Goal: Transaction & Acquisition: Subscribe to service/newsletter

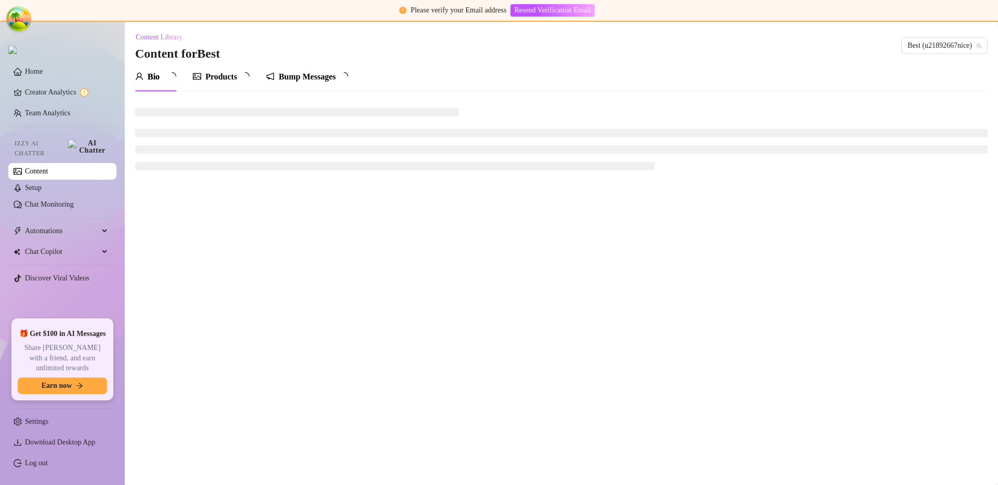
click at [365, 236] on main "Content Library Content for Best Best (u21892667nice) Bio Products Bump Messages" at bounding box center [561, 253] width 873 height 463
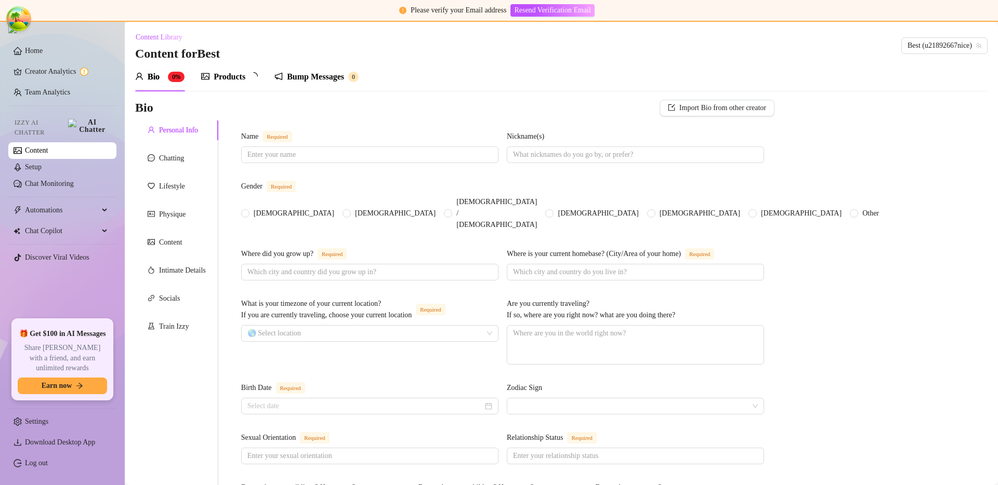
click at [69, 388] on span "Earn now" at bounding box center [57, 386] width 31 height 8
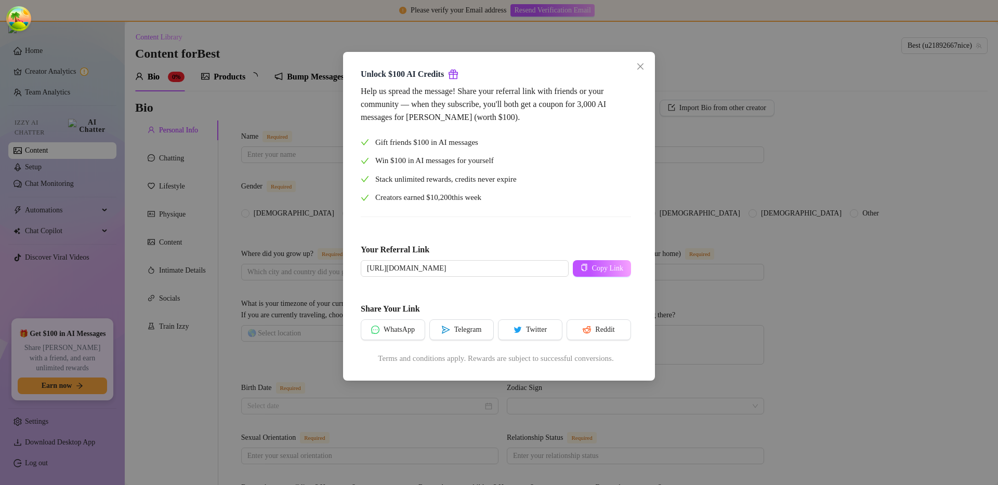
click at [229, 340] on div "Unlock $100 AI Credits Help us spread the message! Share your referral link wit…" at bounding box center [499, 242] width 998 height 485
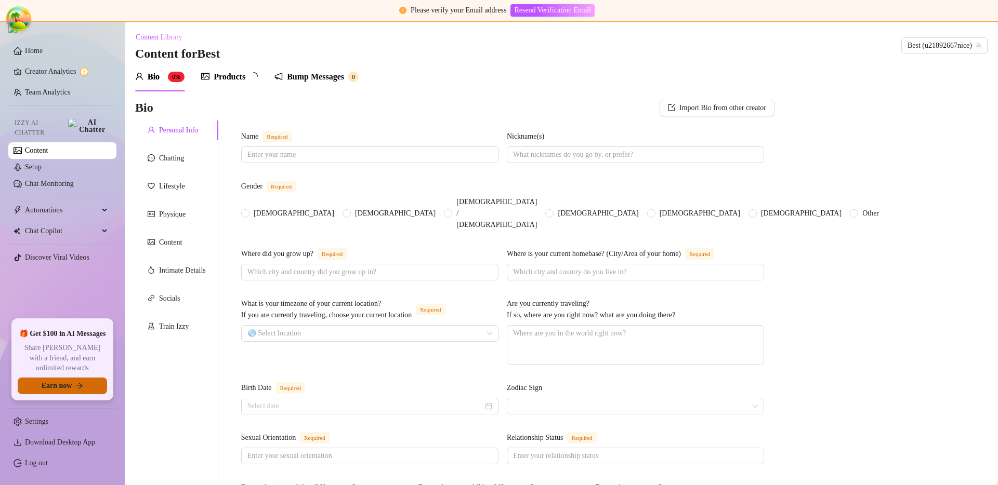
click at [57, 385] on span "Earn now" at bounding box center [57, 386] width 31 height 8
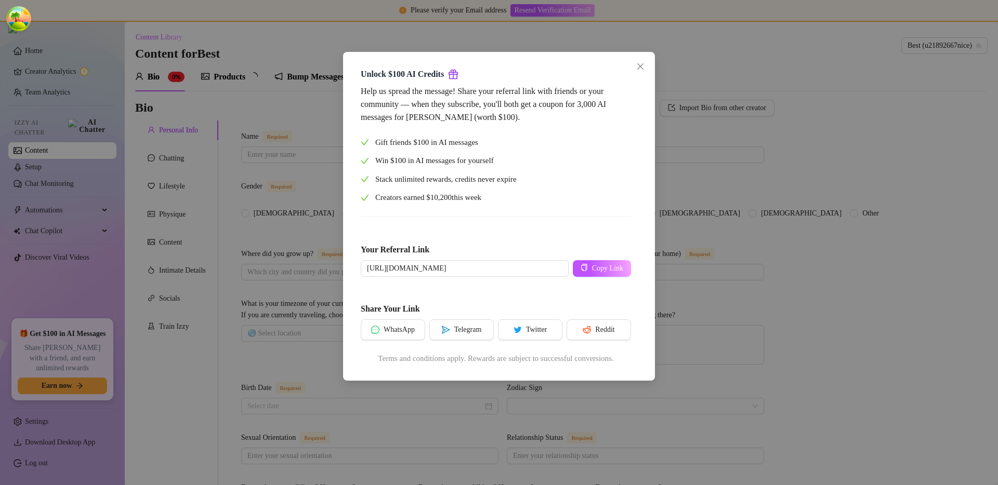
click at [244, 315] on div "Unlock $100 AI Credits Help us spread the message! Share your referral link wit…" at bounding box center [499, 242] width 998 height 485
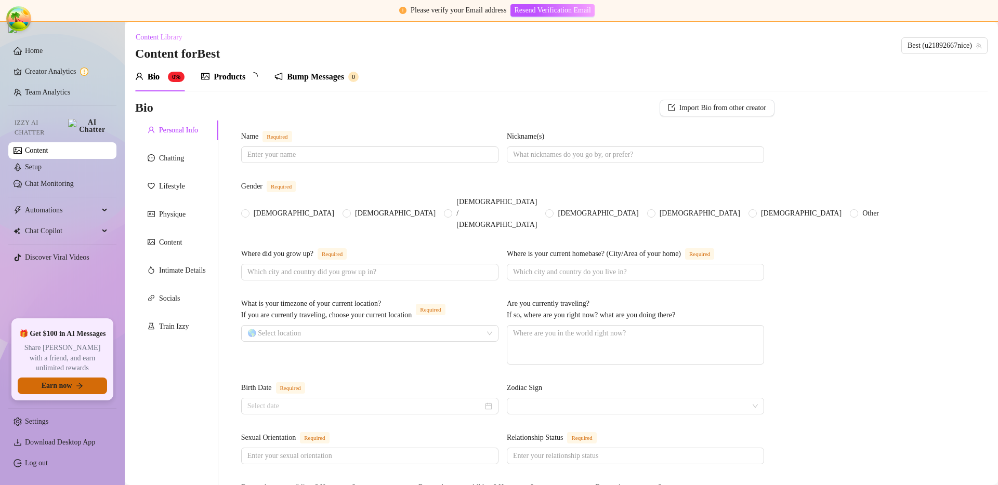
click at [46, 392] on button "Earn now" at bounding box center [62, 386] width 89 height 17
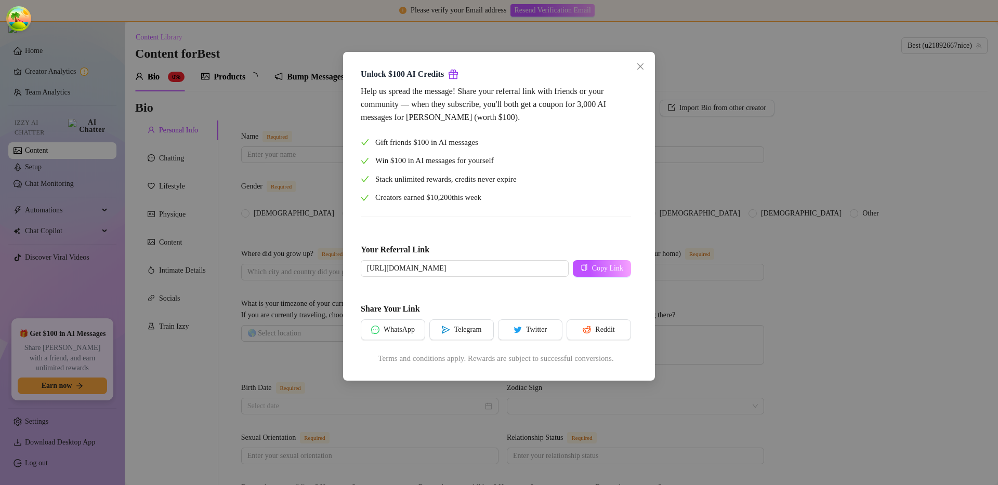
click at [205, 346] on div "Unlock $100 AI Credits Help us spread the message! Share your referral link wit…" at bounding box center [499, 242] width 998 height 485
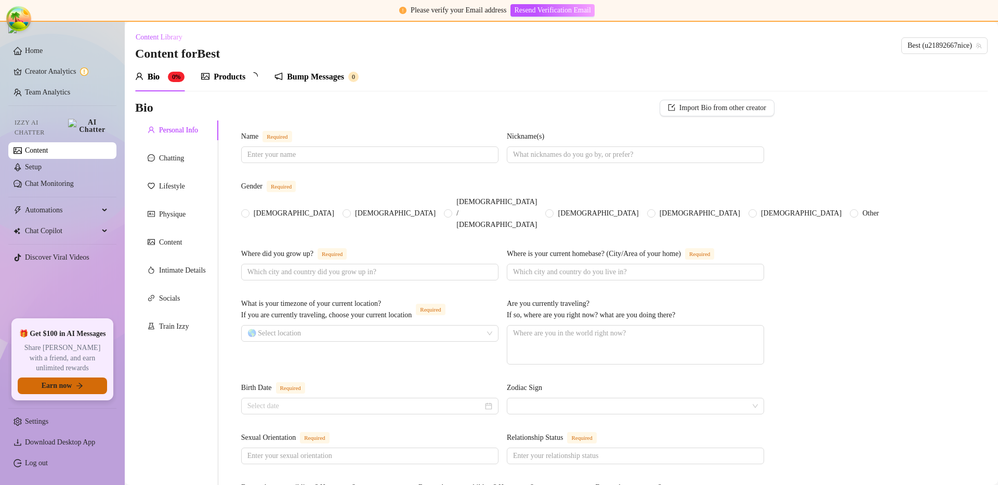
click at [72, 387] on button "Earn now" at bounding box center [62, 386] width 89 height 17
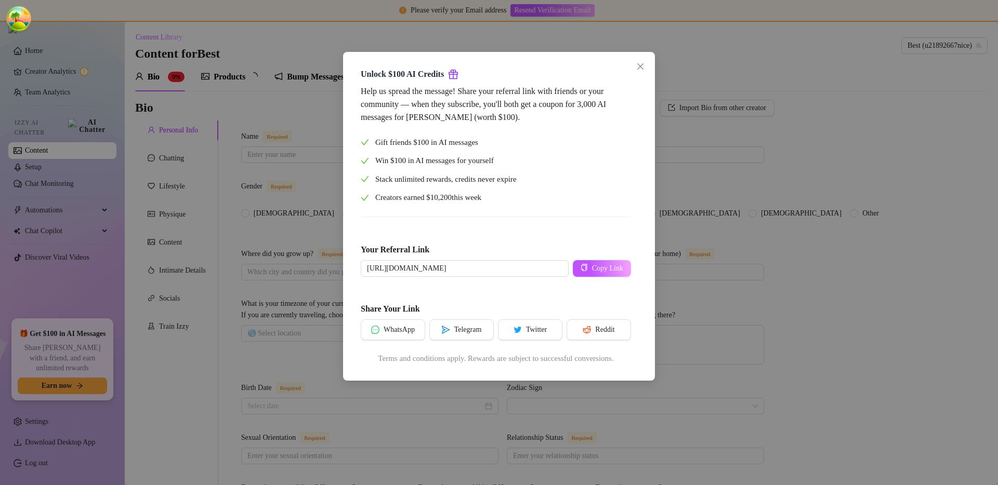
click at [193, 360] on div "Unlock $100 AI Credits Help us spread the message! Share your referral link wit…" at bounding box center [499, 242] width 998 height 485
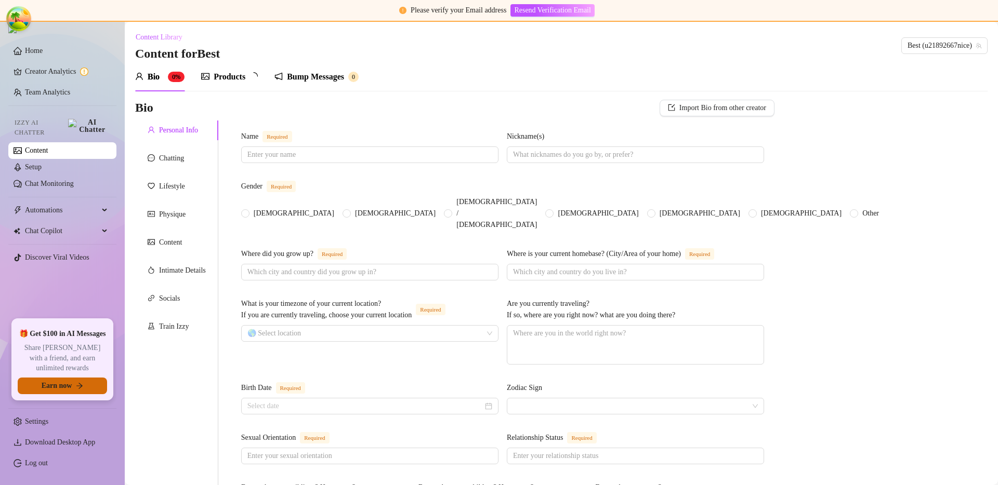
click at [86, 390] on button "Earn now" at bounding box center [62, 386] width 89 height 17
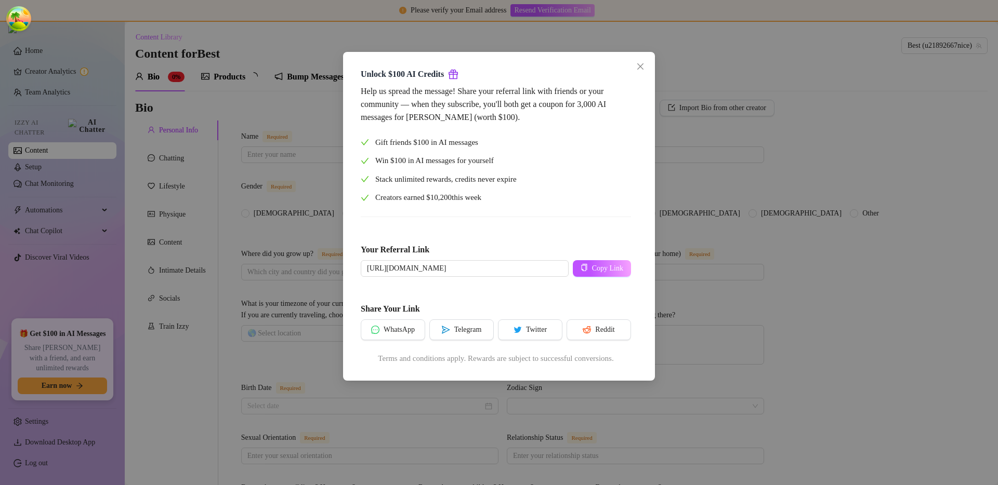
click at [207, 358] on div "Unlock $100 AI Credits Help us spread the message! Share your referral link wit…" at bounding box center [499, 242] width 998 height 485
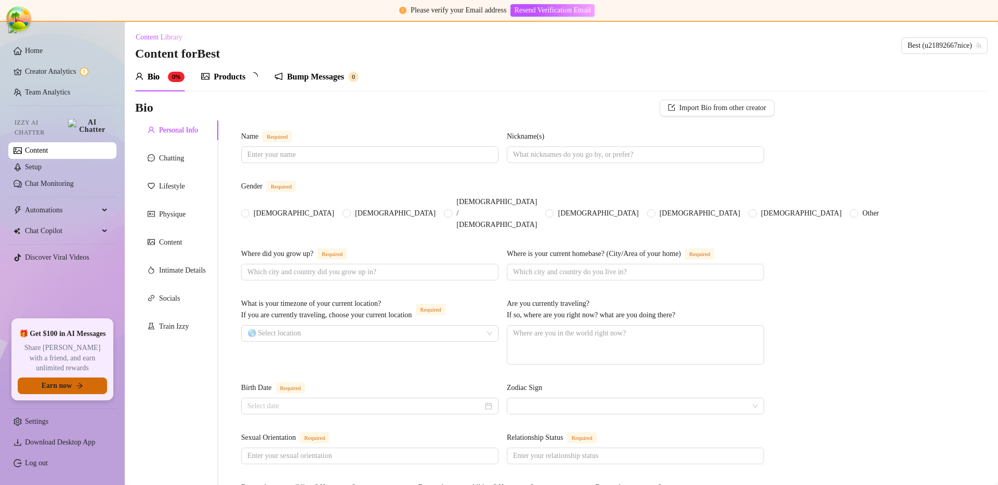
click at [77, 388] on icon "arrow-right" at bounding box center [79, 385] width 7 height 7
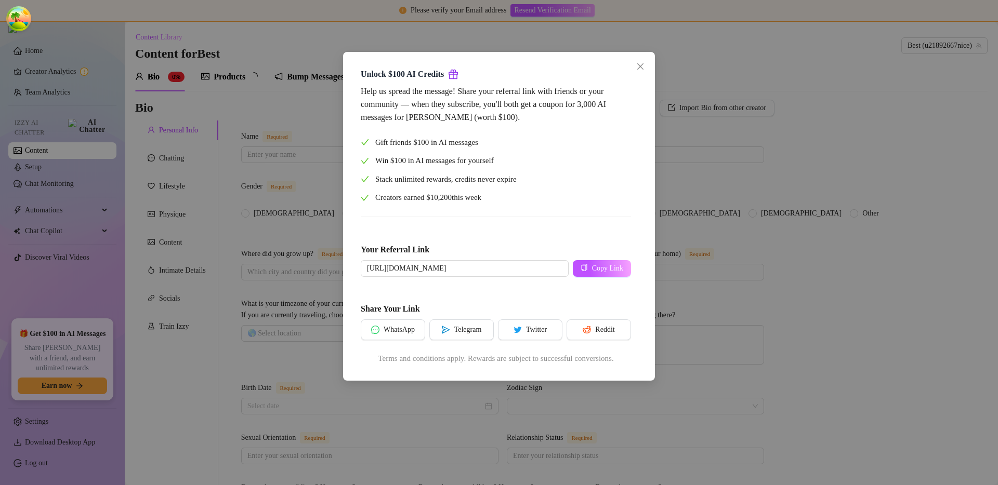
click at [171, 366] on div "Unlock $100 AI Credits Help us spread the message! Share your referral link wit…" at bounding box center [499, 242] width 998 height 485
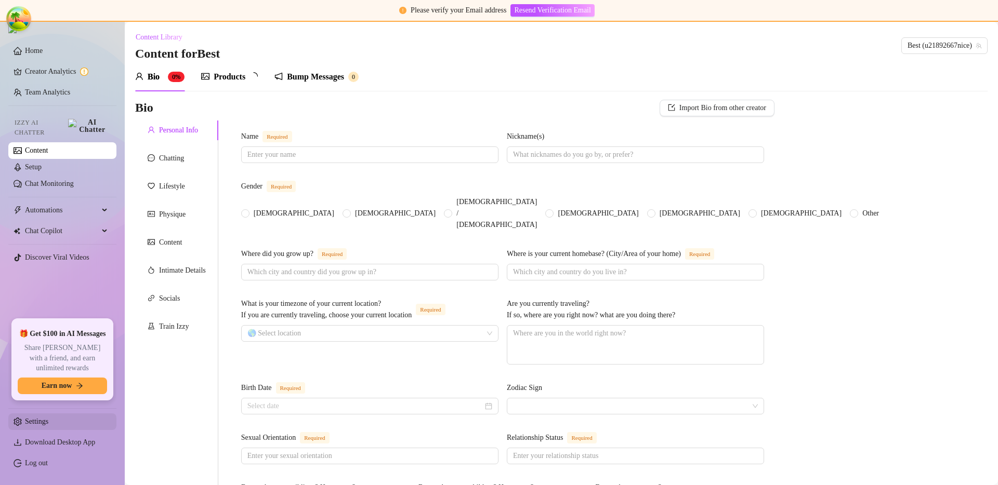
click at [48, 426] on link "Settings" at bounding box center [36, 422] width 23 height 8
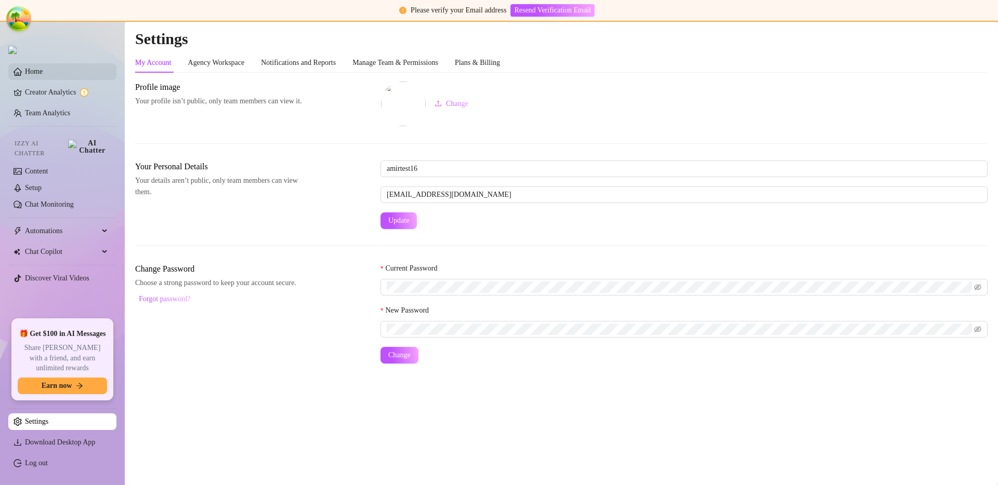
click at [43, 75] on link "Home" at bounding box center [34, 72] width 18 height 8
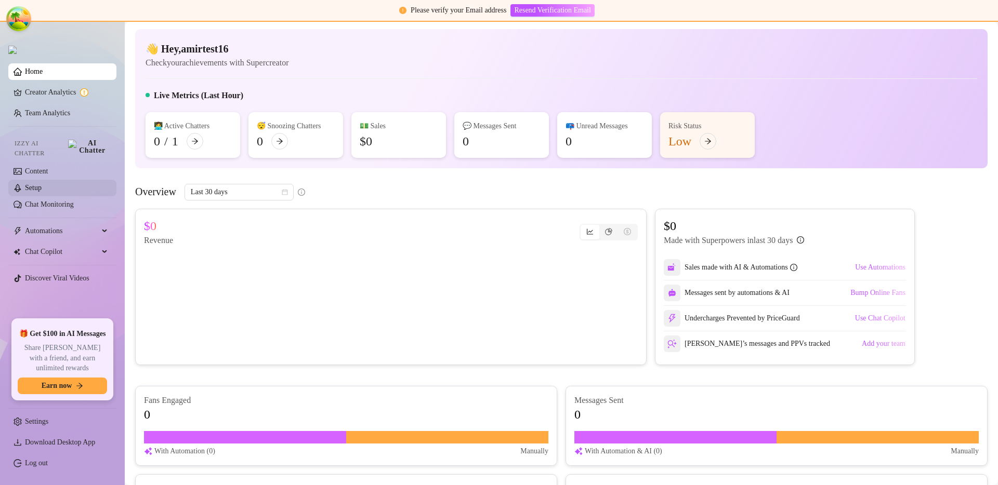
click at [42, 185] on link "Setup" at bounding box center [33, 188] width 17 height 8
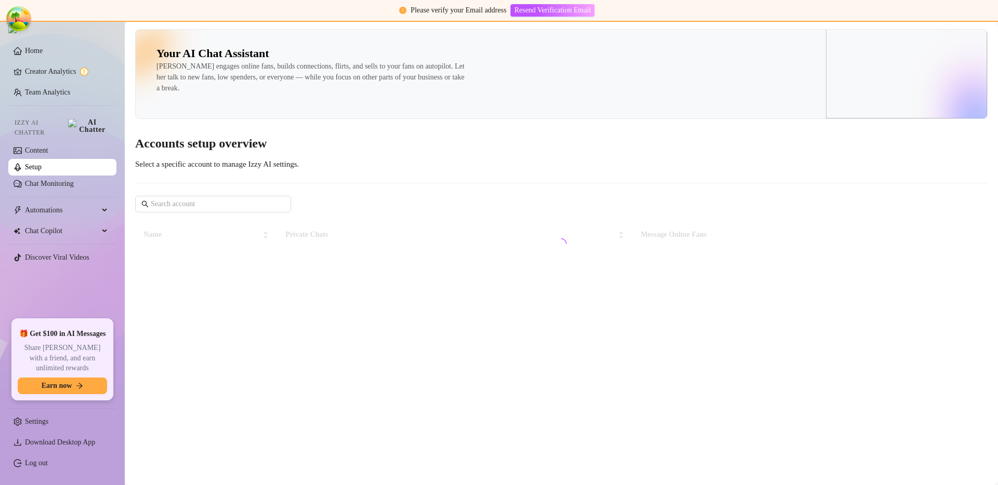
click at [494, 159] on div "Your AI Chat Assistant [PERSON_NAME] engages online fans, builds connections, f…" at bounding box center [561, 147] width 852 height 237
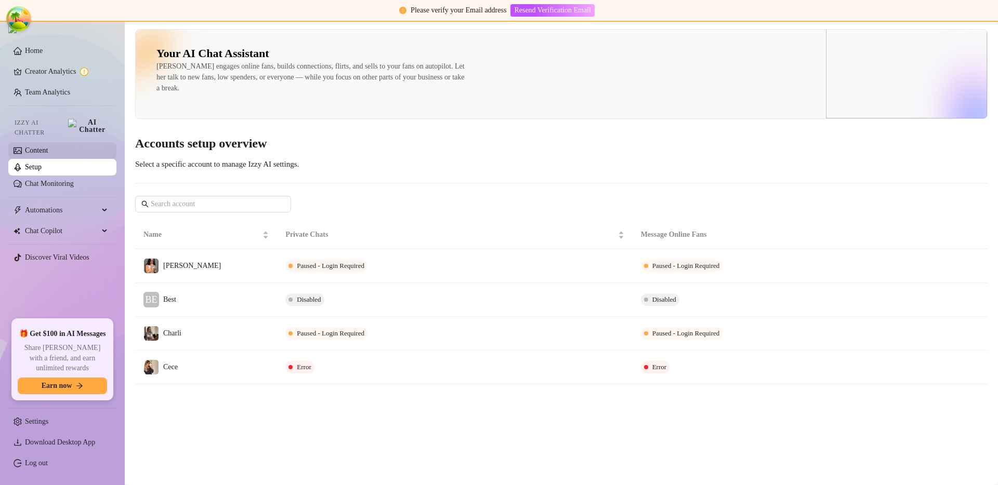
click at [48, 151] on link "Content" at bounding box center [36, 151] width 23 height 8
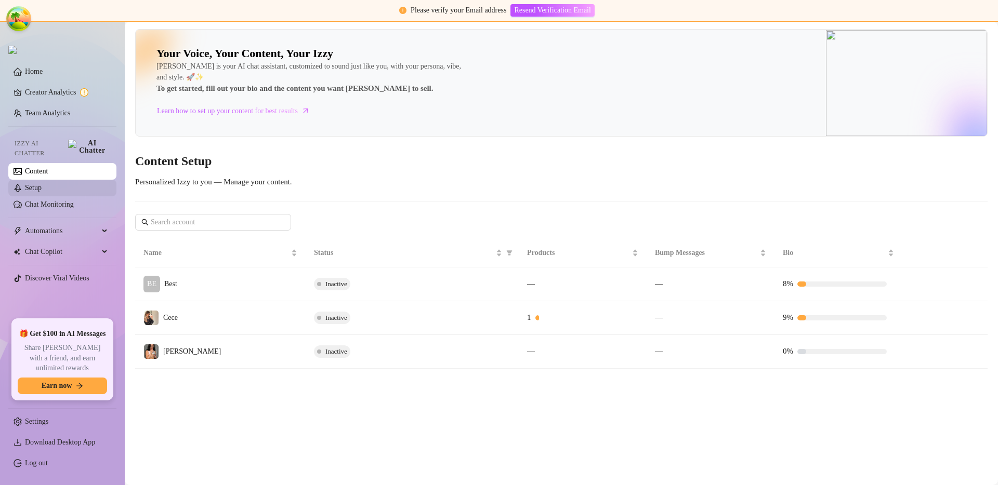
click at [42, 184] on link "Setup" at bounding box center [33, 188] width 17 height 8
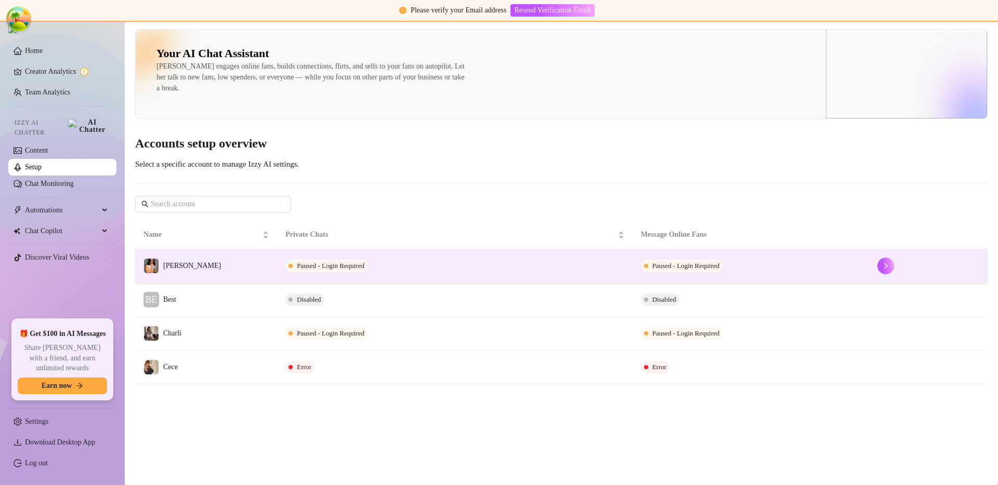
click at [393, 269] on td "Paused - Login Required" at bounding box center [454, 266] width 355 height 34
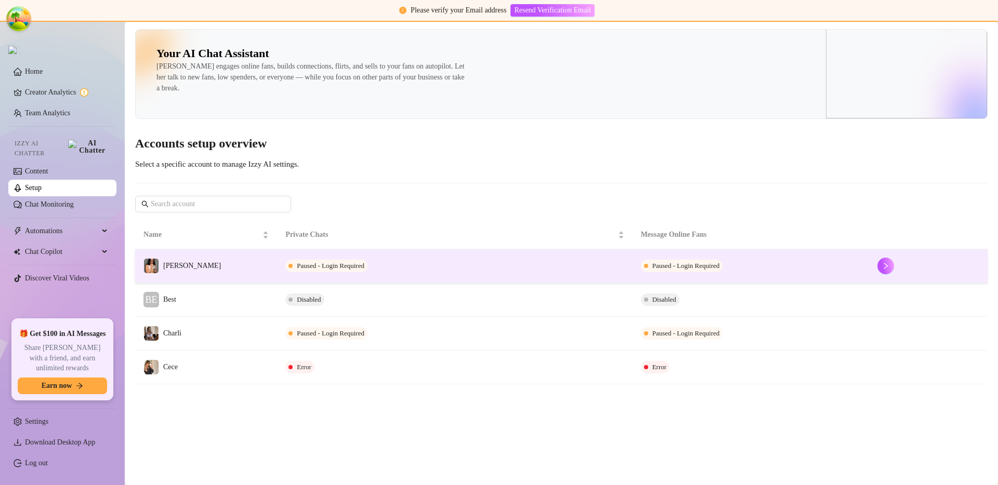
click at [396, 269] on td "Paused - Login Required" at bounding box center [454, 266] width 355 height 34
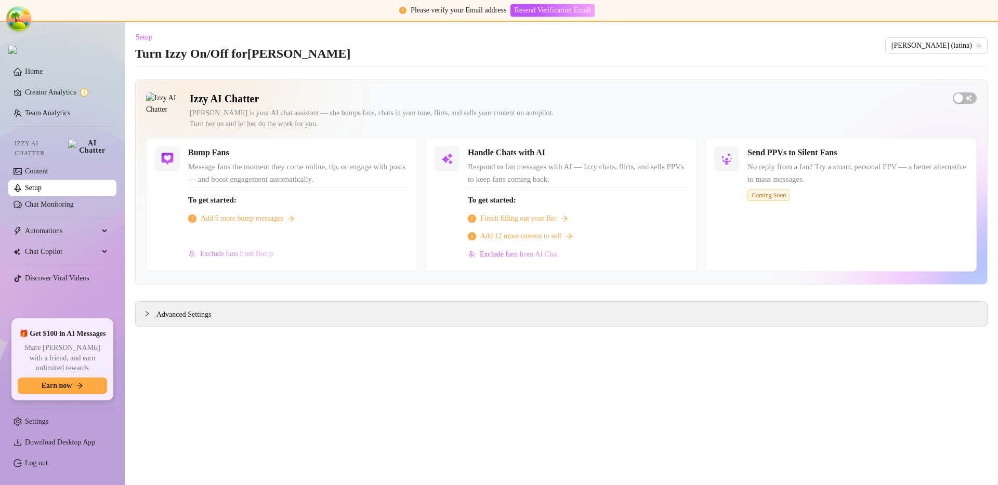
click at [225, 259] on button "Exclude fans from Bump" at bounding box center [231, 254] width 86 height 17
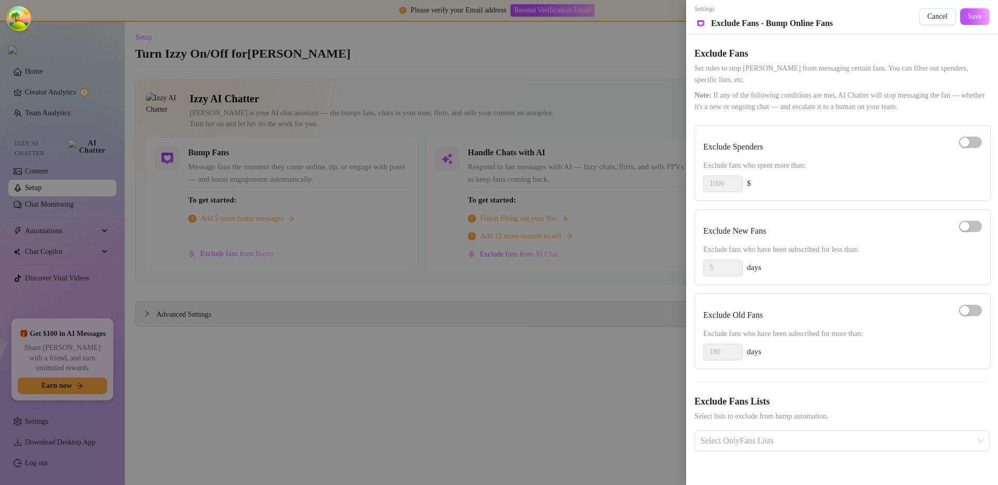
click at [244, 262] on div at bounding box center [499, 242] width 998 height 485
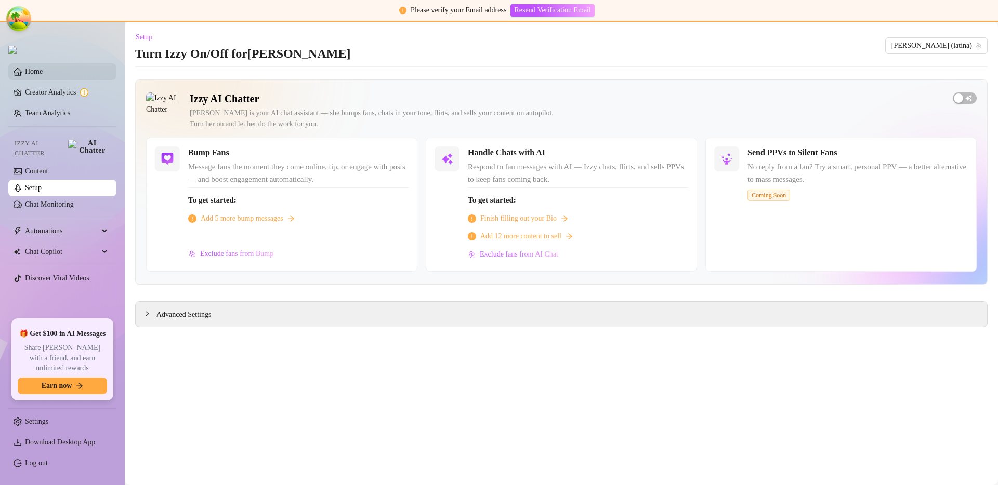
click at [43, 75] on link "Home" at bounding box center [34, 72] width 18 height 8
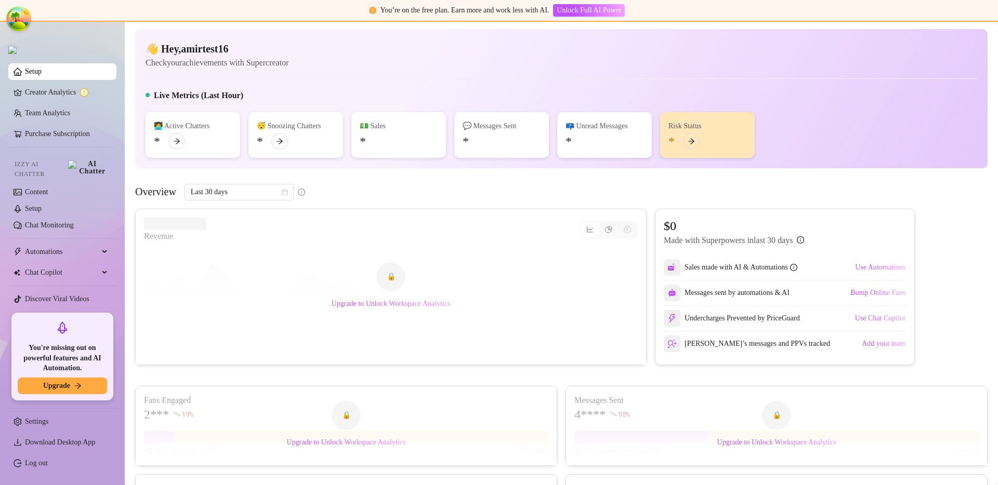
click at [503, 51] on div "👋 Hey, amirtest16 Check your achievements with Supercreator" at bounding box center [560, 56] width 831 height 28
click at [65, 100] on link "Creator Analytics" at bounding box center [66, 92] width 83 height 17
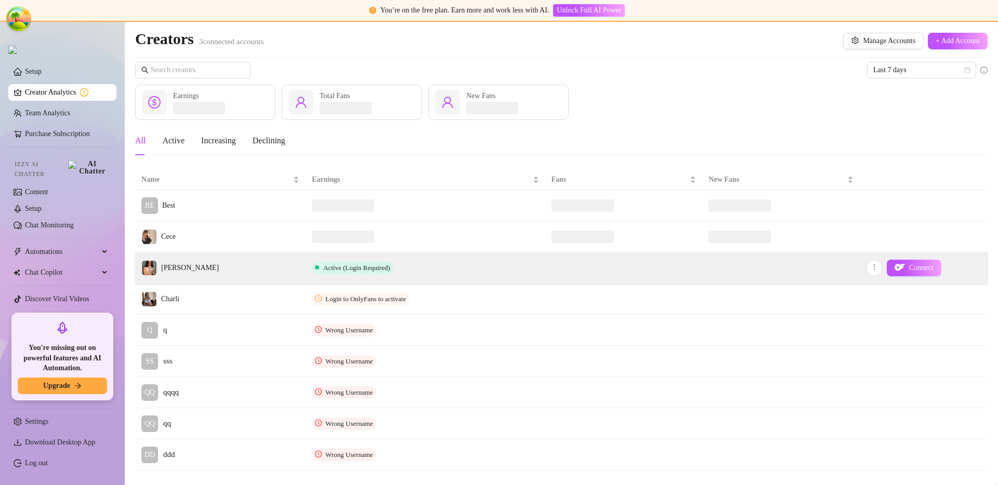
click at [236, 259] on td "[PERSON_NAME]" at bounding box center [220, 268] width 170 height 31
click at [355, 265] on span "Active (Login Required)" at bounding box center [356, 268] width 67 height 8
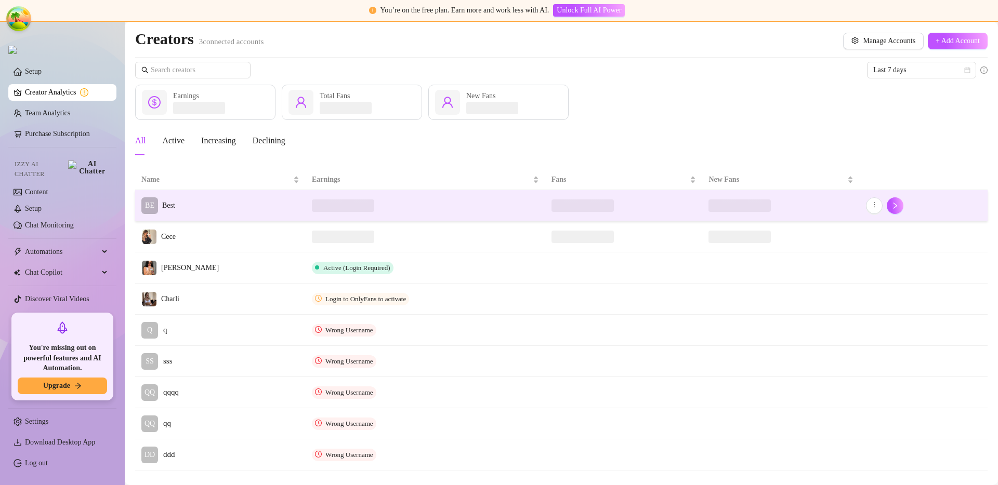
click at [280, 214] on td "BE Best" at bounding box center [220, 205] width 170 height 31
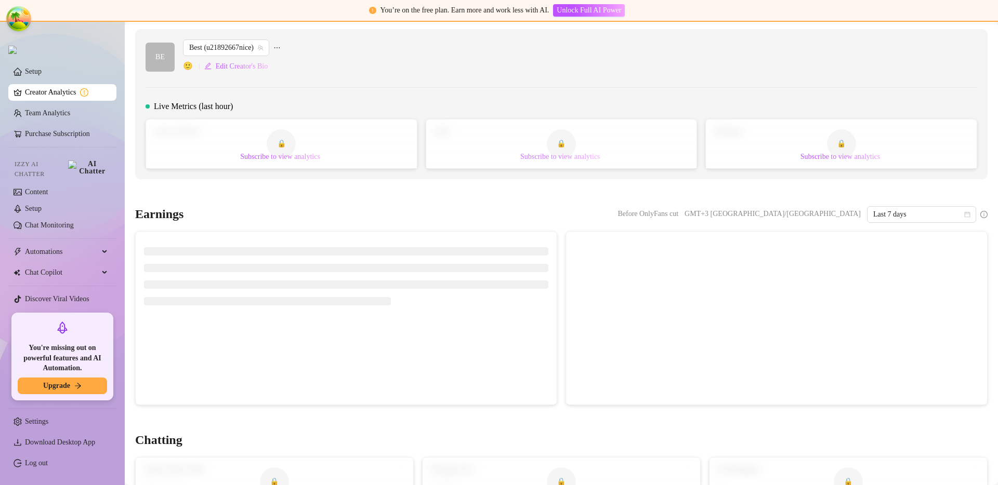
click at [546, 154] on span "Subscribe to view analytics" at bounding box center [560, 157] width 80 height 8
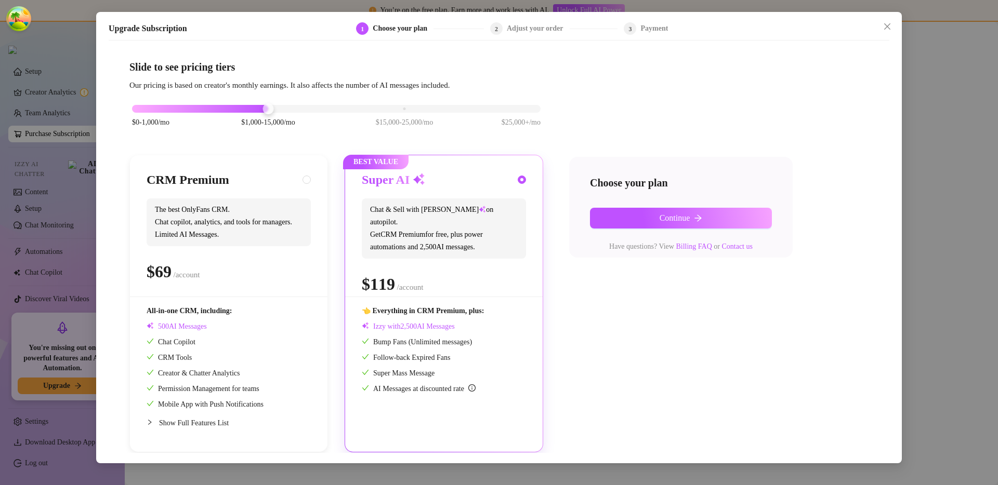
click at [952, 164] on div "Upgrade Subscription 1 Choose your plan 2 Adjust your order 3 Payment Slide to …" at bounding box center [499, 242] width 998 height 485
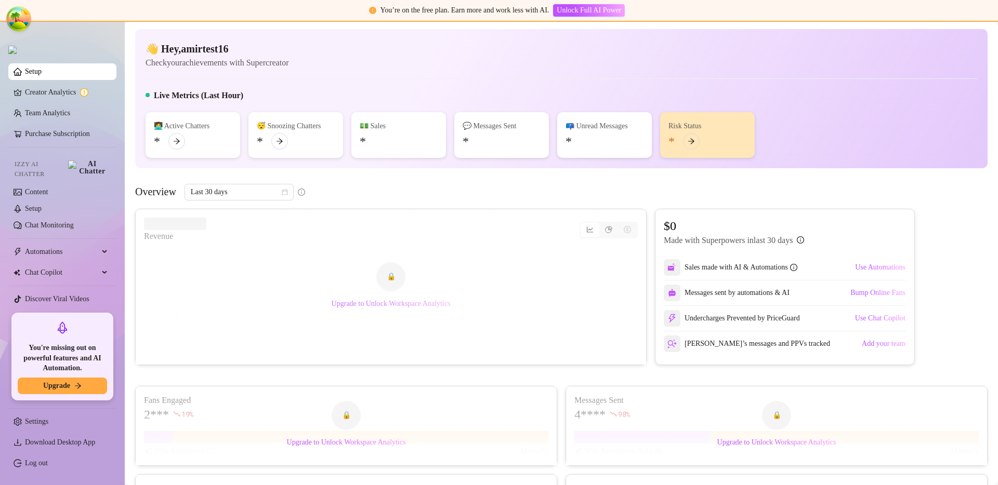
click at [379, 303] on span "Upgrade to Unlock Workspace Analytics" at bounding box center [390, 304] width 119 height 8
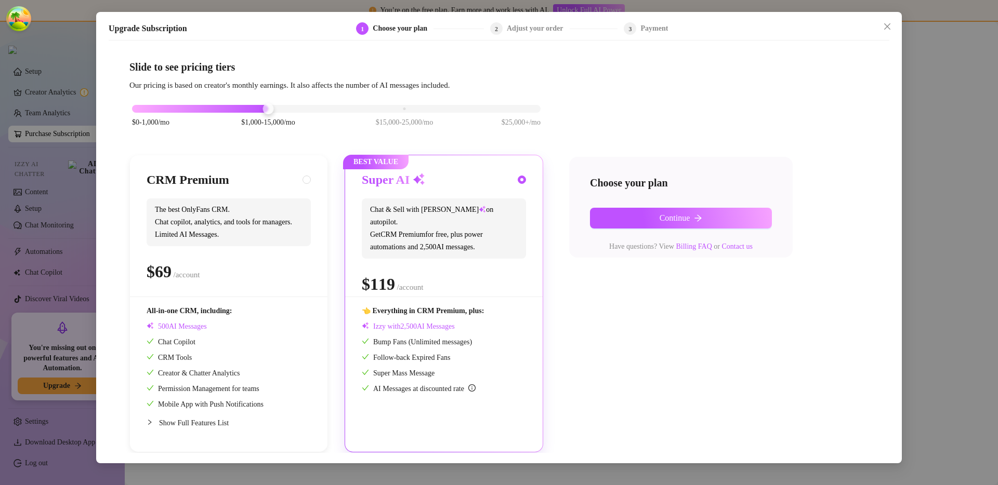
click at [423, 103] on div "$0-1,000/mo $1,000-15,000/mo $15,000-25,000/mo $25,000+/mo" at bounding box center [336, 106] width 408 height 6
click at [930, 206] on div "Upgrade Subscription 1 Choose your plan 2 Adjust your order 3 Payment Slide to …" at bounding box center [499, 242] width 998 height 485
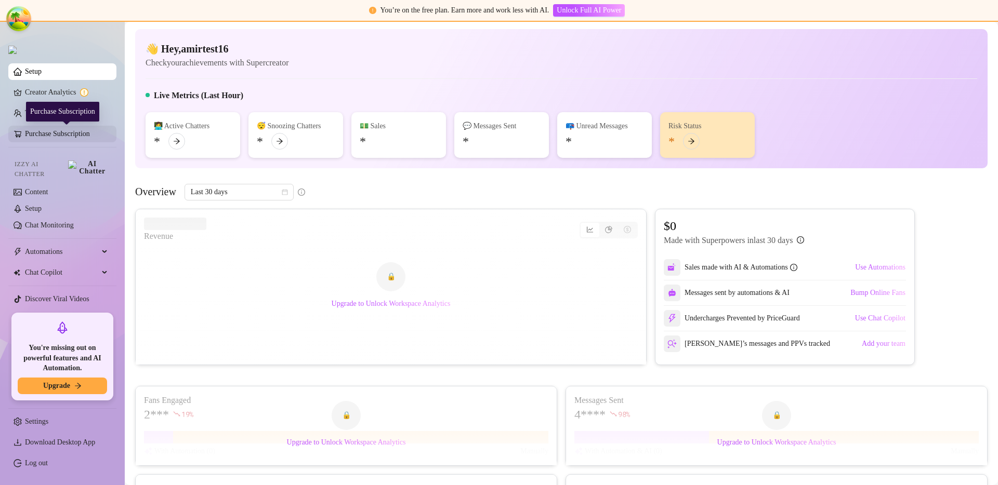
click at [76, 141] on link "Purchase Subscription" at bounding box center [66, 134] width 83 height 17
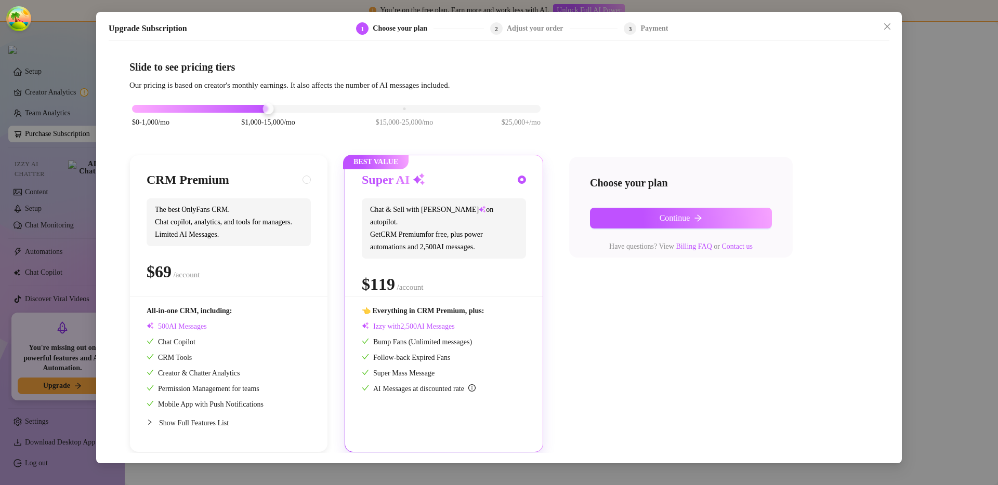
click at [897, 207] on div "Upgrade Subscription 1 Choose your plan 2 Adjust your order 3 Payment Slide to …" at bounding box center [498, 237] width 805 height 451
click at [906, 200] on div "Upgrade Subscription 1 Choose your plan 2 Adjust your order 3 Payment Slide to …" at bounding box center [499, 242] width 998 height 485
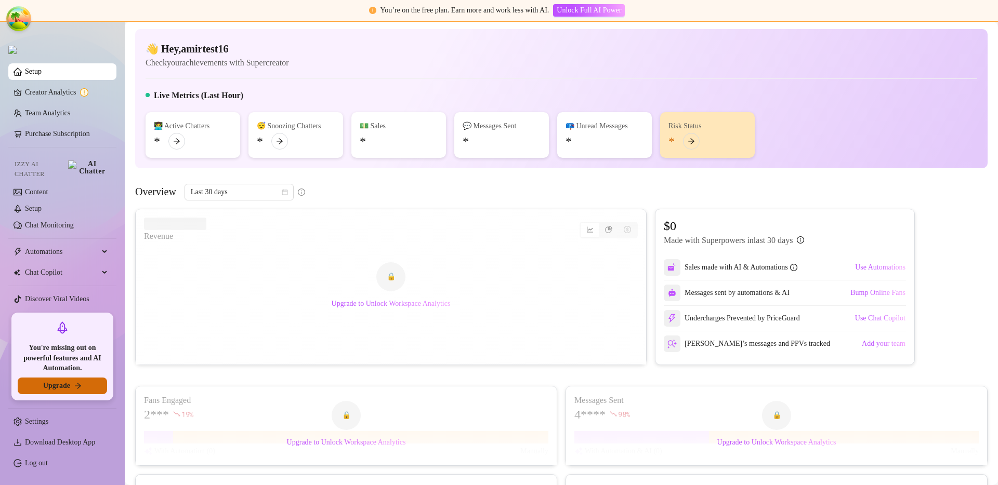
click at [73, 383] on button "Upgrade" at bounding box center [62, 386] width 89 height 17
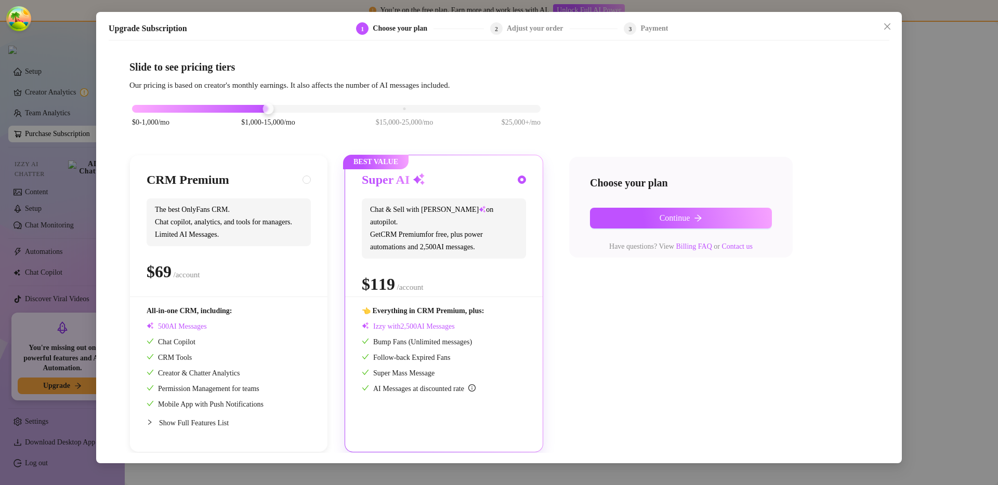
click at [927, 189] on div "Upgrade Subscription 1 Choose your plan 2 Adjust your order 3 Payment Slide to …" at bounding box center [499, 242] width 998 height 485
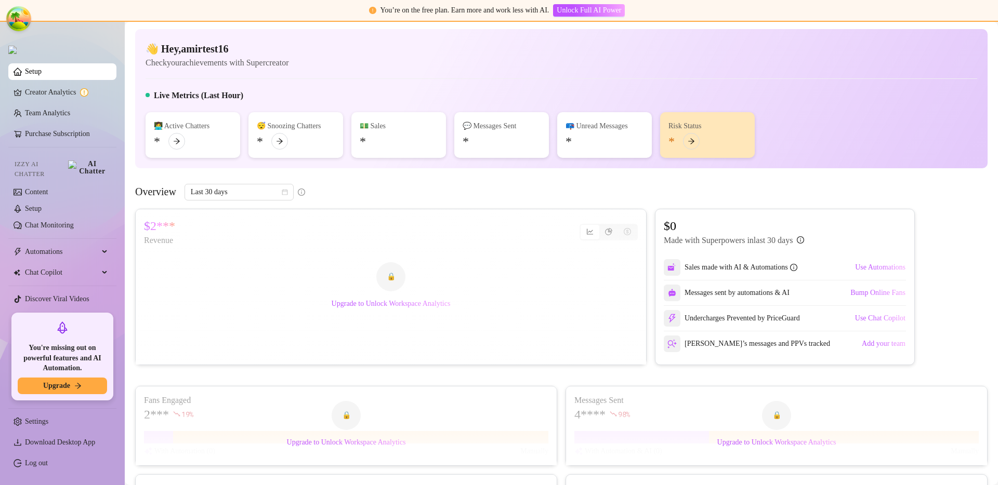
click at [271, 215] on div "🔒 Upgrade to Unlock Workspace Analytics" at bounding box center [391, 286] width 510 height 155
click at [870, 270] on span "Use Automations" at bounding box center [880, 267] width 50 height 8
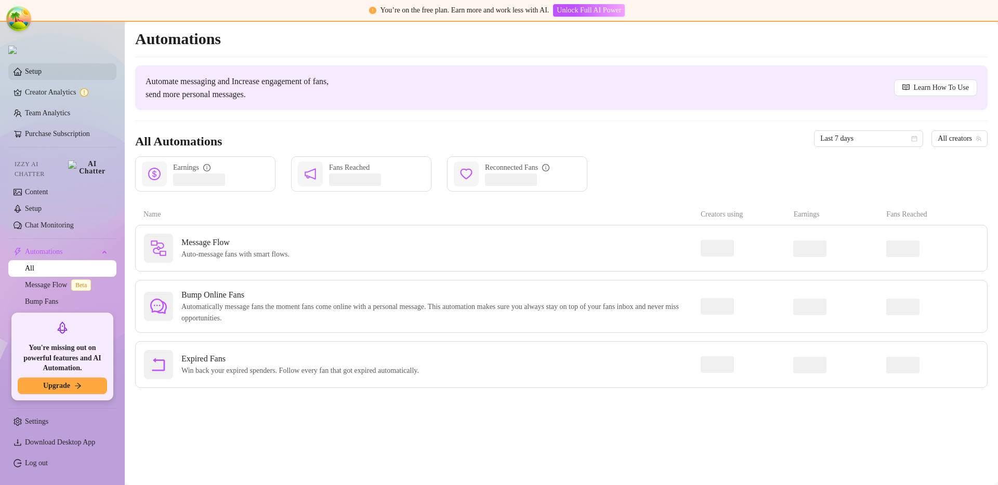
click at [39, 69] on link "Setup" at bounding box center [33, 72] width 17 height 8
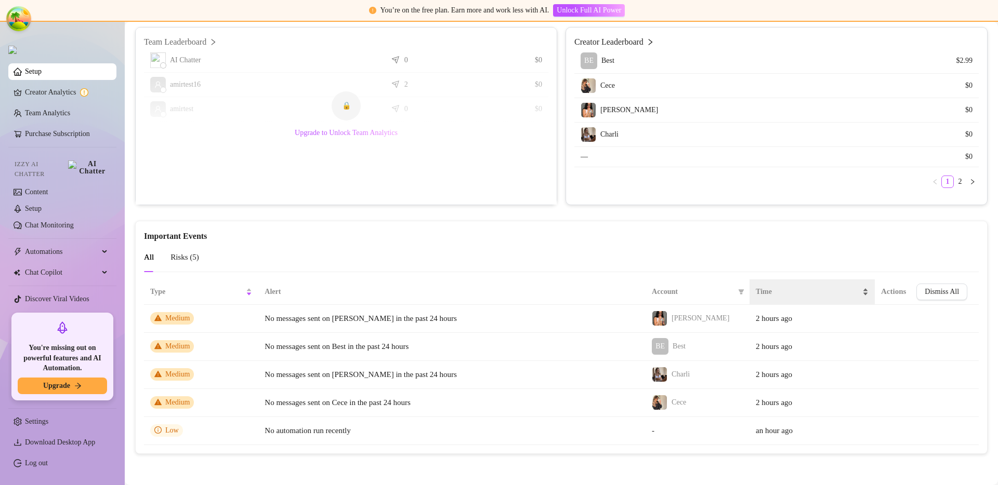
scroll to position [117, 0]
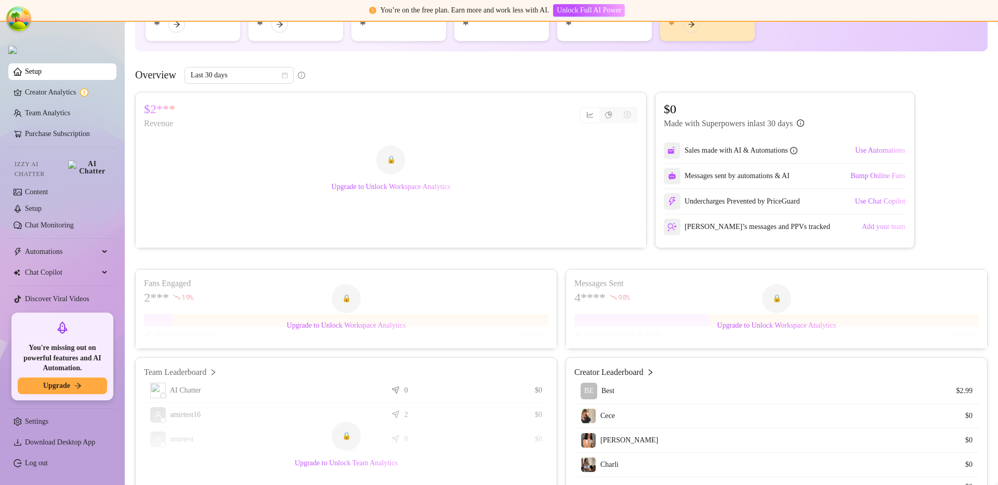
click at [867, 228] on span "Add your team" at bounding box center [883, 227] width 44 height 8
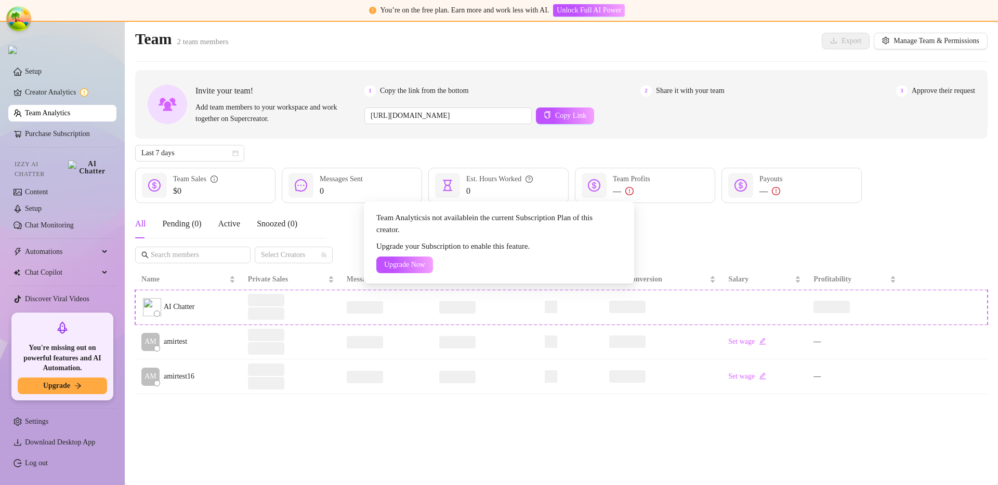
click at [675, 236] on div "Team Analytics is not available in the current Subscription Plan of this creato…" at bounding box center [499, 242] width 998 height 485
click at [590, 201] on div "Team Analytics is not available in the current Subscription Plan of this creato…" at bounding box center [499, 242] width 998 height 485
click at [706, 189] on div "Team Analytics is not available in the current Subscription Plan of this creato…" at bounding box center [499, 242] width 998 height 485
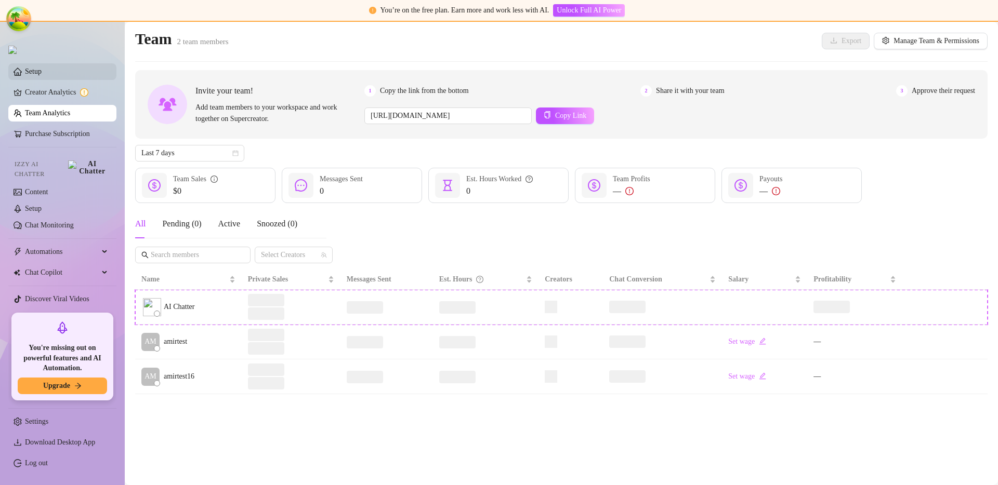
click at [42, 69] on link "Setup" at bounding box center [33, 72] width 17 height 8
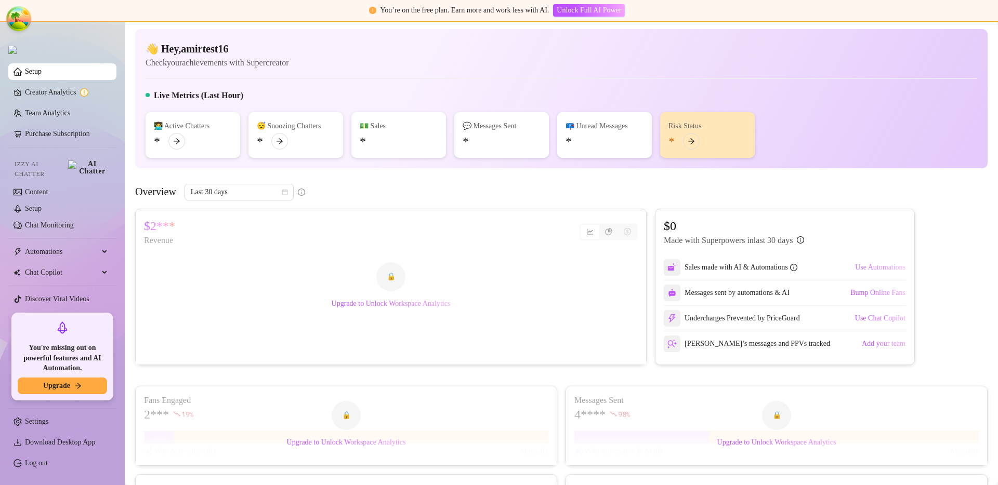
click at [876, 271] on span "Use Automations" at bounding box center [880, 267] width 50 height 8
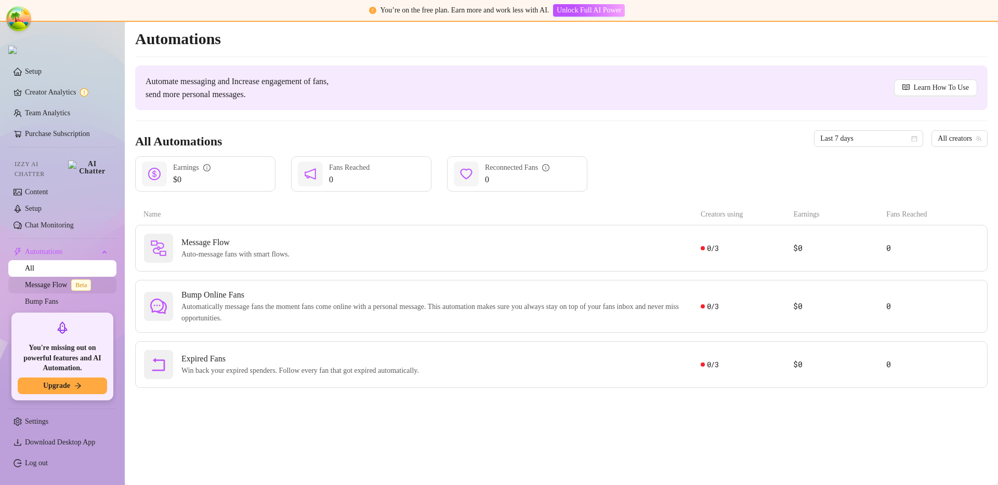
click at [56, 281] on link "Message Flow Beta" at bounding box center [60, 285] width 70 height 8
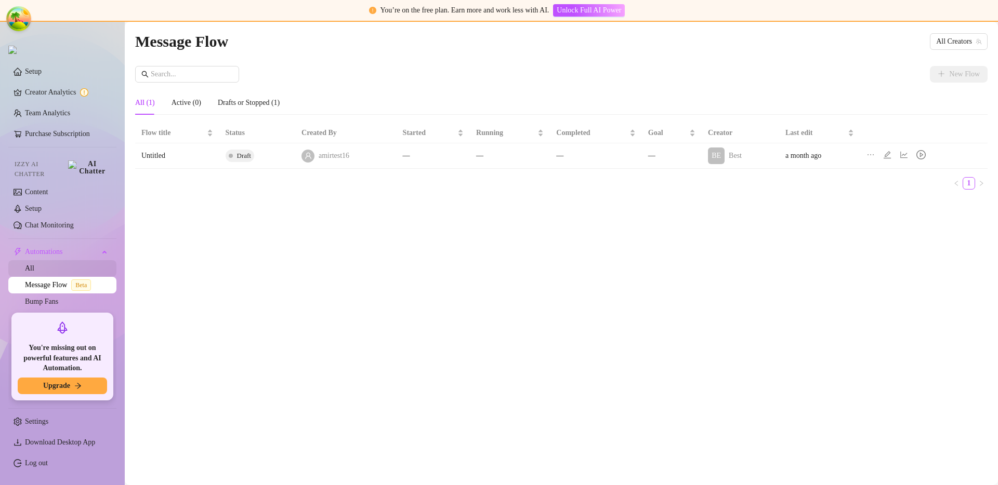
click at [34, 264] on link "All" at bounding box center [29, 268] width 9 height 8
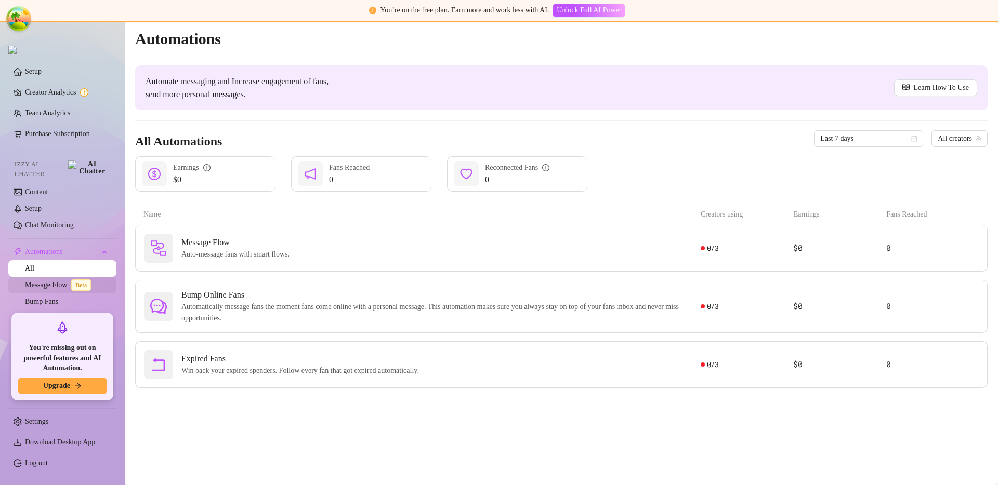
click at [52, 281] on link "Message Flow Beta" at bounding box center [60, 285] width 70 height 8
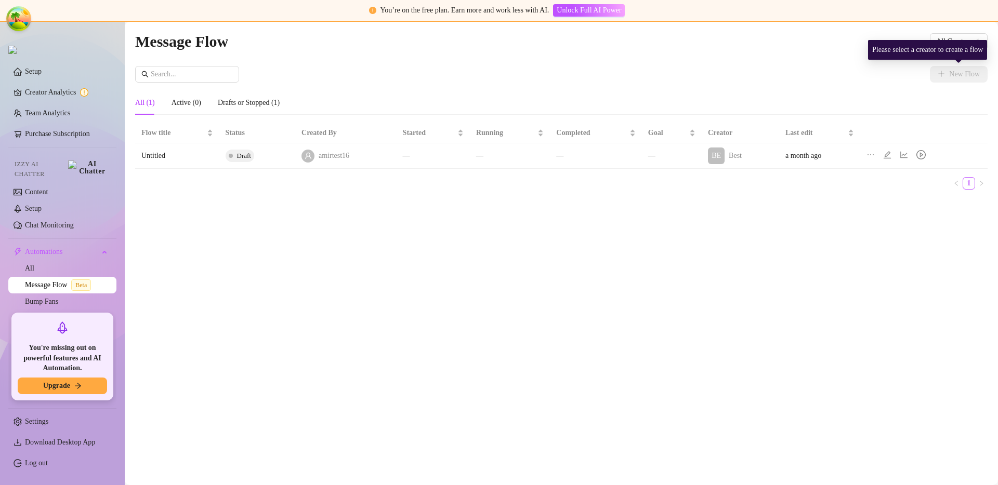
click at [954, 40] on div "Please select a creator to create a flow" at bounding box center [927, 50] width 119 height 20
click at [951, 37] on span "All Creators" at bounding box center [958, 42] width 45 height 16
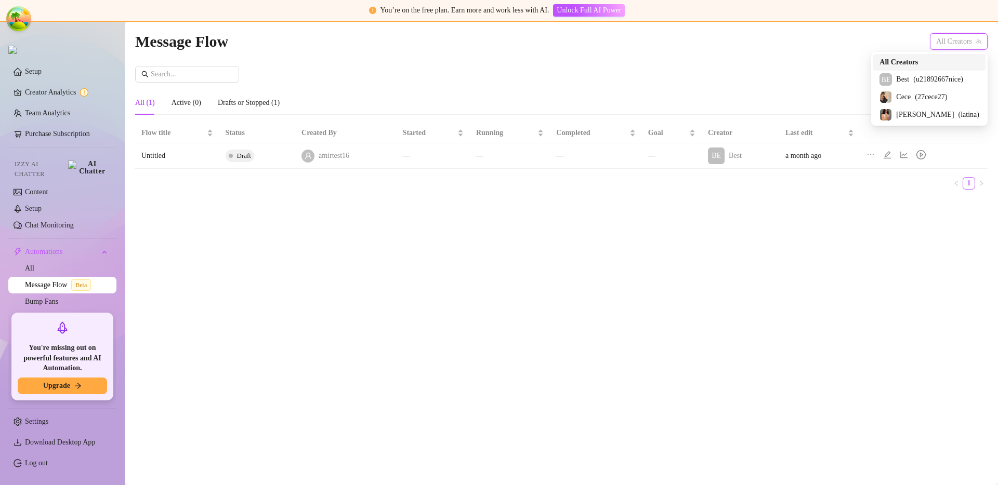
click at [928, 79] on span "( u21892667nice )" at bounding box center [938, 79] width 50 height 11
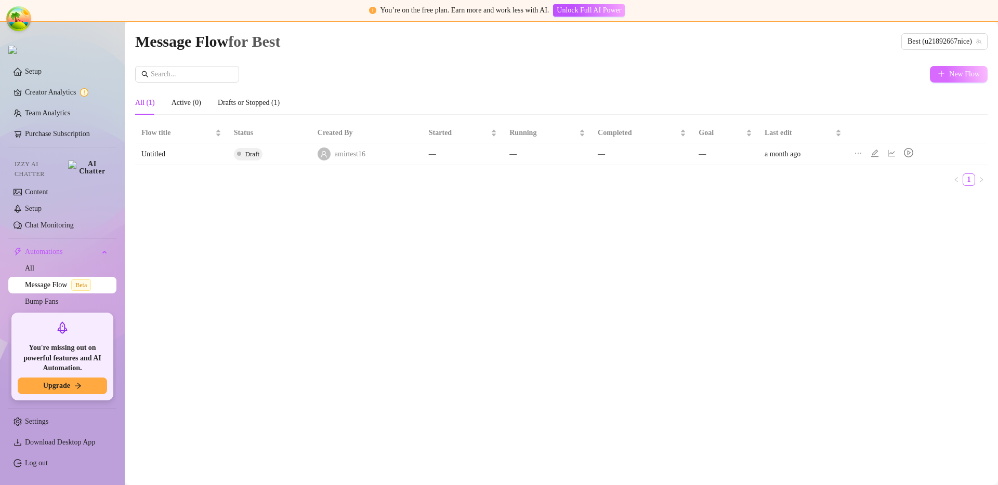
click at [942, 74] on icon "plus" at bounding box center [940, 73] width 7 height 7
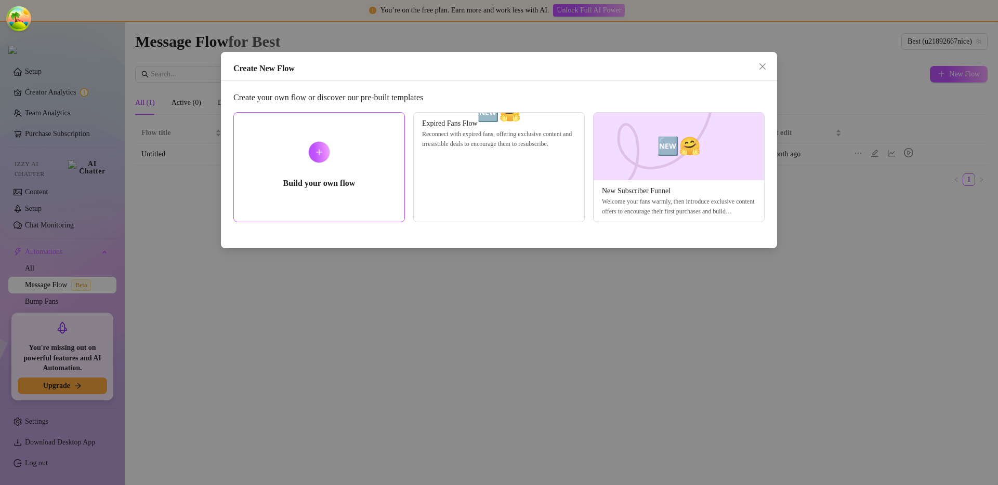
click at [403, 145] on div "Build your own flow" at bounding box center [318, 167] width 171 height 110
click at [325, 157] on div at bounding box center [319, 152] width 22 height 22
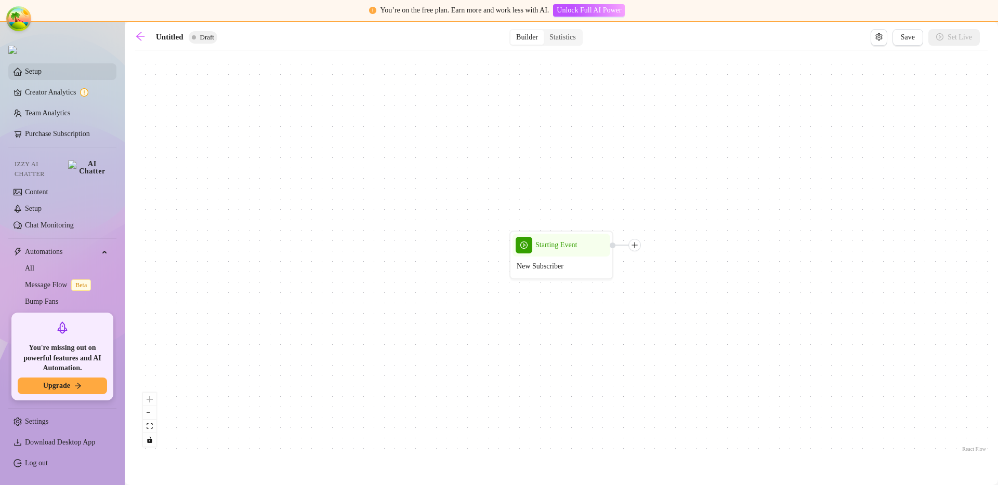
click at [42, 70] on link "Setup" at bounding box center [33, 72] width 17 height 8
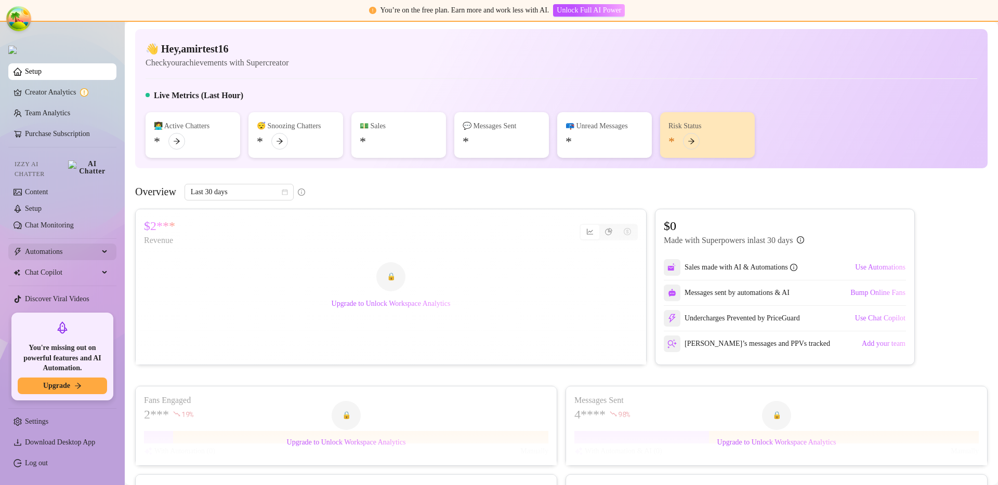
click at [63, 246] on span "Automations" at bounding box center [62, 252] width 74 height 17
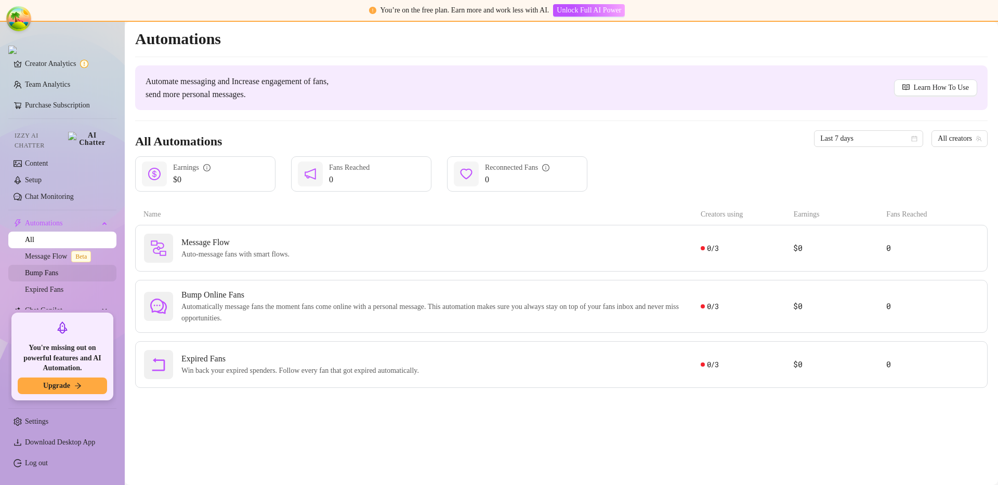
scroll to position [31, 0]
click at [55, 284] on link "Expired Fans" at bounding box center [44, 288] width 38 height 8
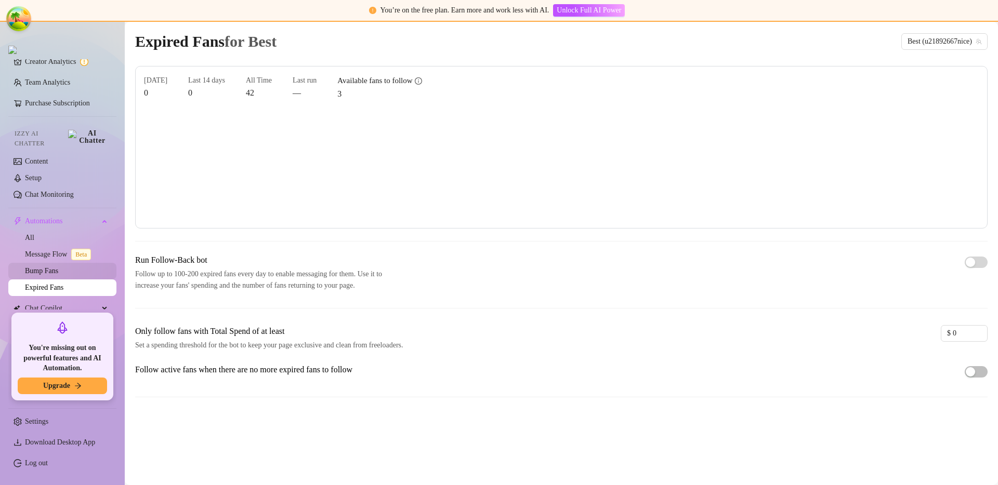
click at [56, 267] on link "Bump Fans" at bounding box center [41, 271] width 33 height 8
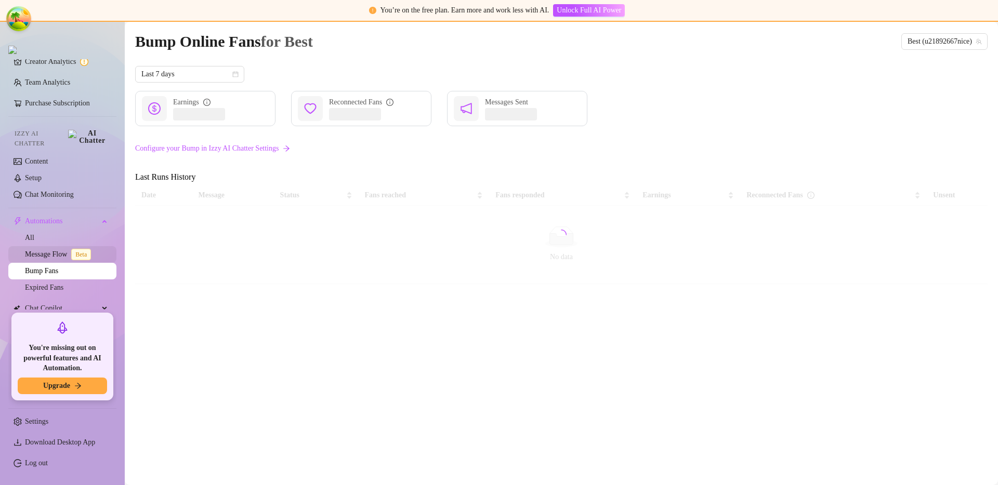
click at [39, 250] on link "Message Flow Beta" at bounding box center [60, 254] width 70 height 8
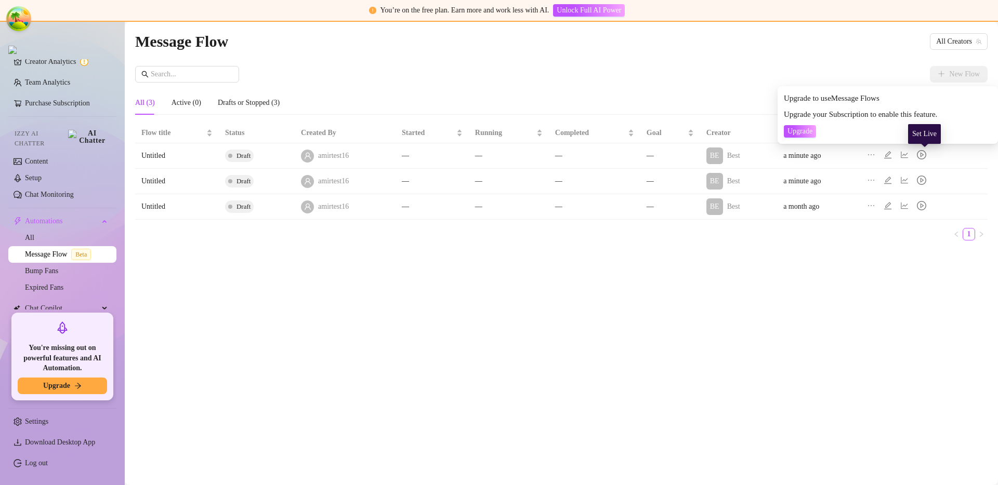
click at [926, 155] on icon "play-circle" at bounding box center [920, 154] width 9 height 9
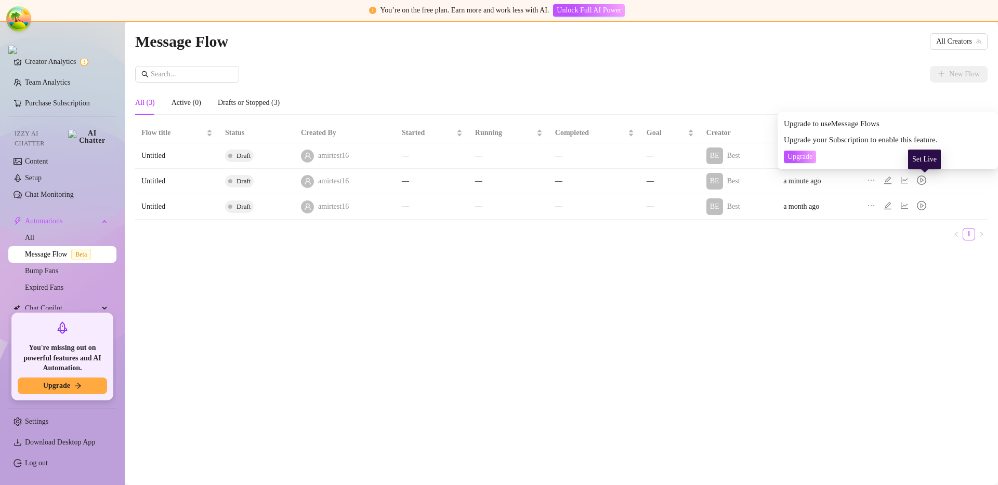
click at [924, 181] on icon "play-circle" at bounding box center [920, 180] width 9 height 9
click at [793, 298] on div "Message Flow All Creators New Flow All (3) Active (0) Drafts or Stopped (3) Flo…" at bounding box center [561, 241] width 852 height 425
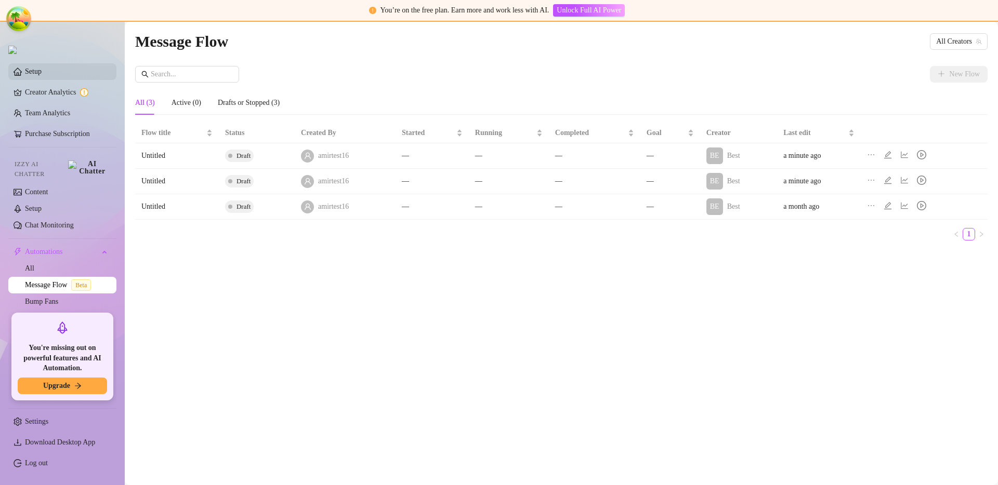
click at [42, 73] on link "Setup" at bounding box center [33, 72] width 17 height 8
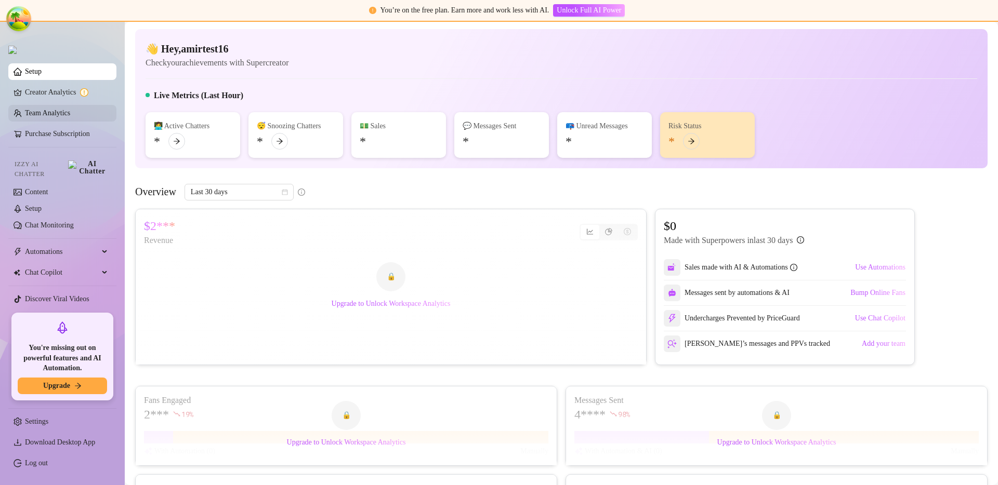
click at [52, 115] on link "Team Analytics" at bounding box center [47, 113] width 45 height 8
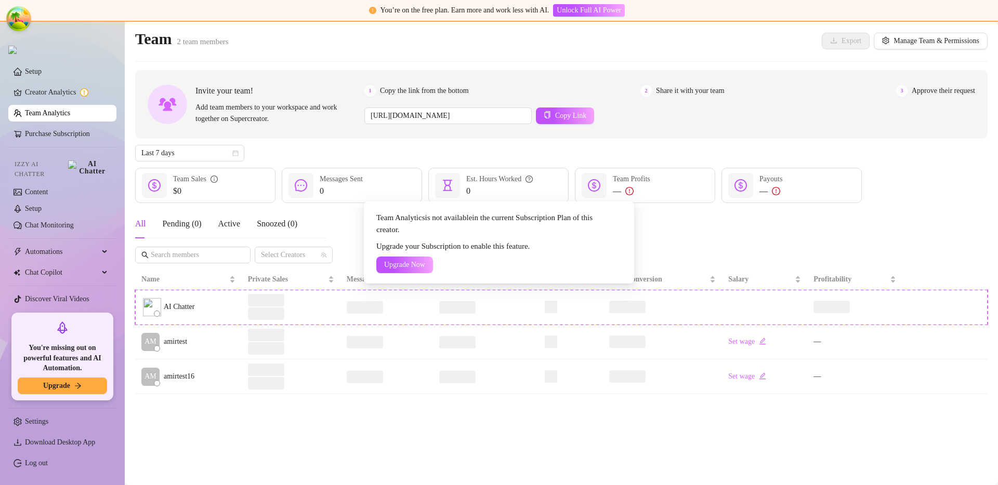
click at [689, 220] on div "Team Analytics is not available in the current Subscription Plan of this creato…" at bounding box center [499, 242] width 998 height 485
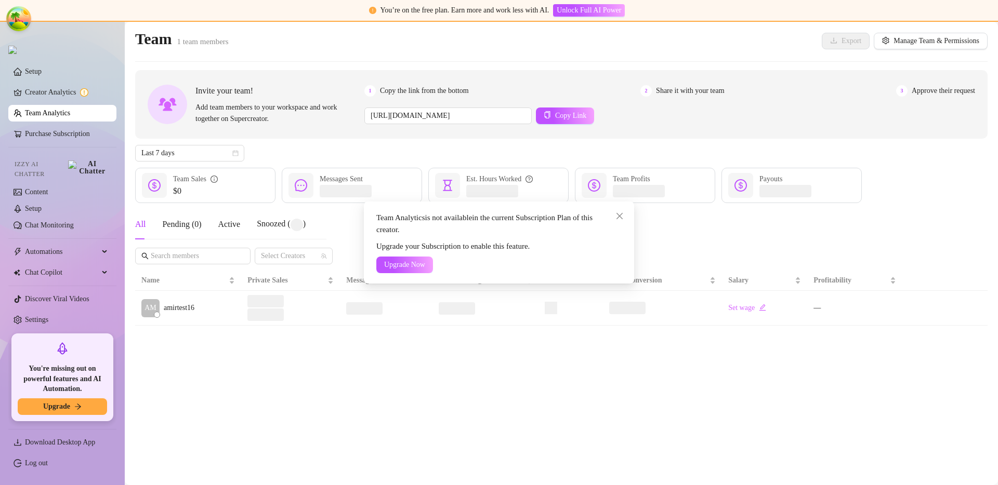
click at [392, 397] on div "Team Analytics is not available in the current Subscription Plan of this creato…" at bounding box center [499, 242] width 998 height 485
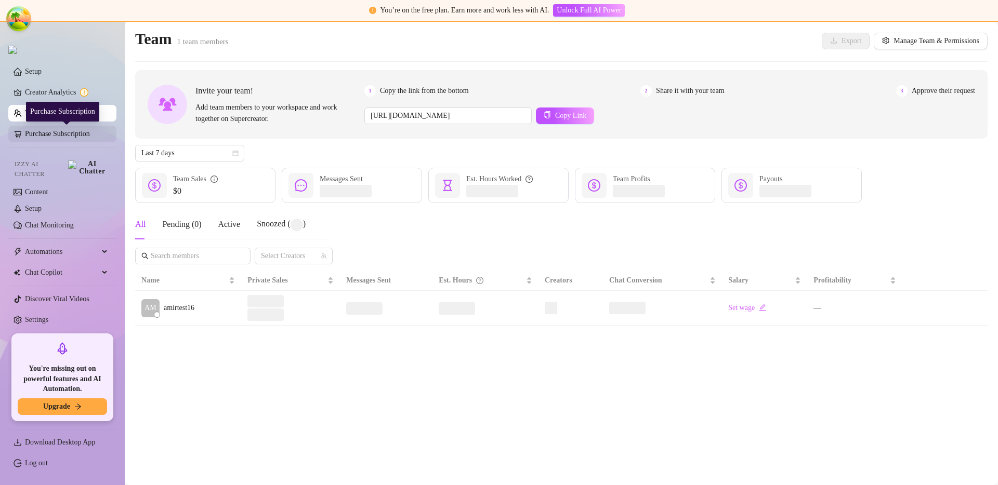
click at [68, 135] on link "Purchase Subscription" at bounding box center [66, 134] width 83 height 17
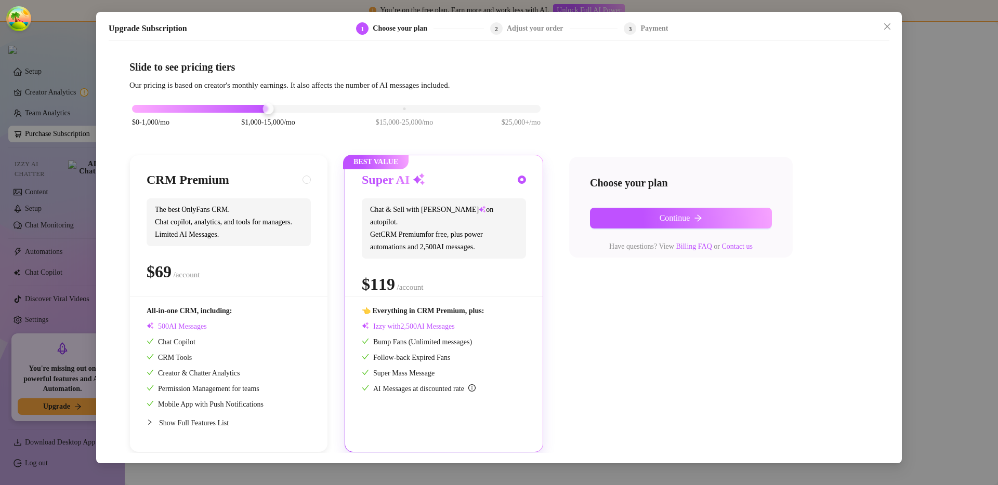
click at [942, 189] on div "Upgrade Subscription 1 Choose your plan 2 Adjust your order 3 Payment Slide to …" at bounding box center [499, 242] width 998 height 485
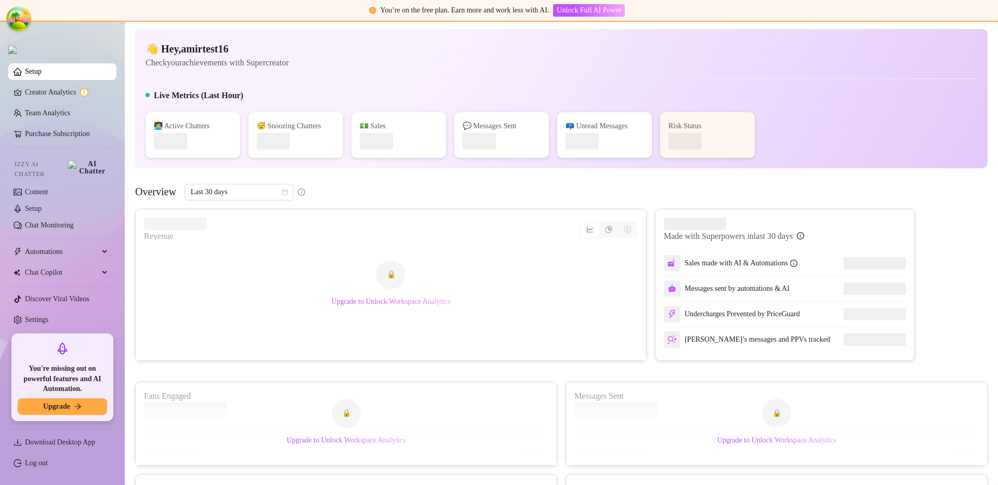
click at [42, 75] on link "Setup" at bounding box center [33, 72] width 17 height 8
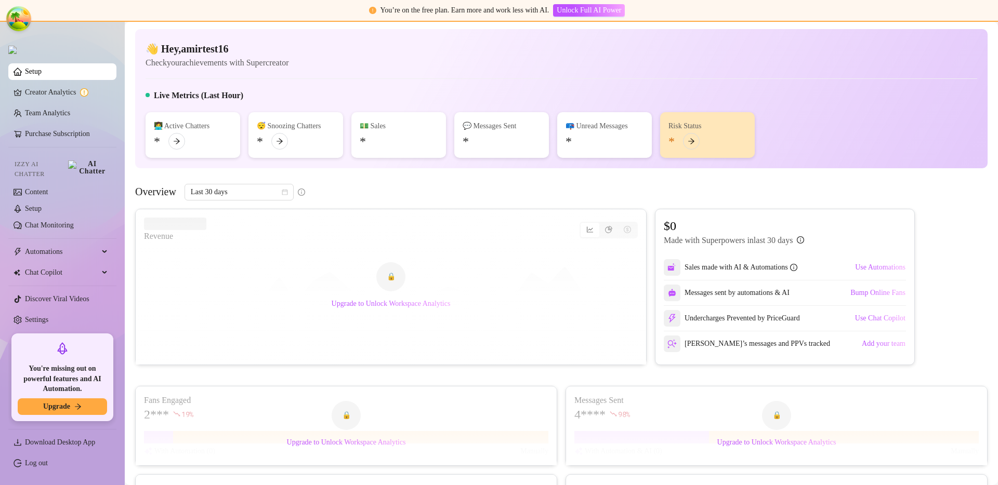
click at [460, 96] on div "Live Metrics (Last Hour)" at bounding box center [560, 97] width 831 height 17
click at [76, 138] on link "Purchase Subscription" at bounding box center [66, 134] width 83 height 17
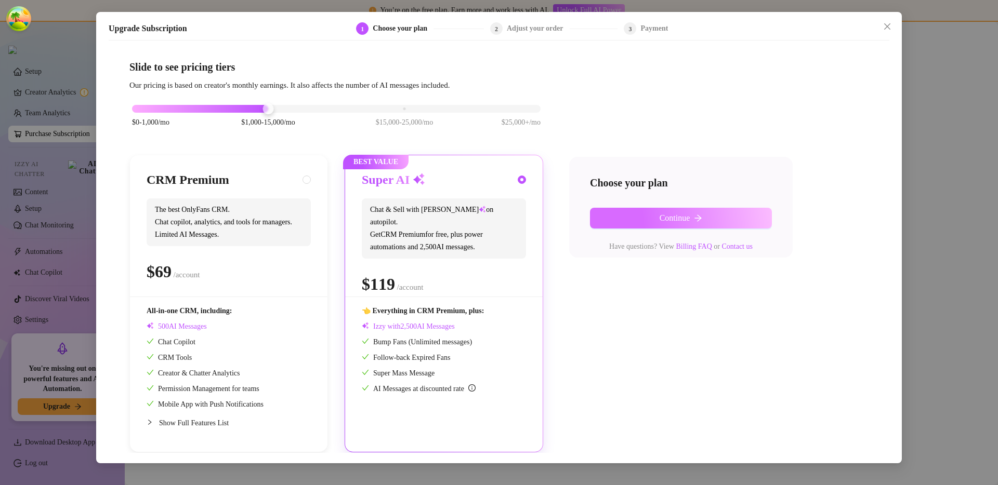
click at [706, 225] on button "Continue" at bounding box center [681, 218] width 182 height 21
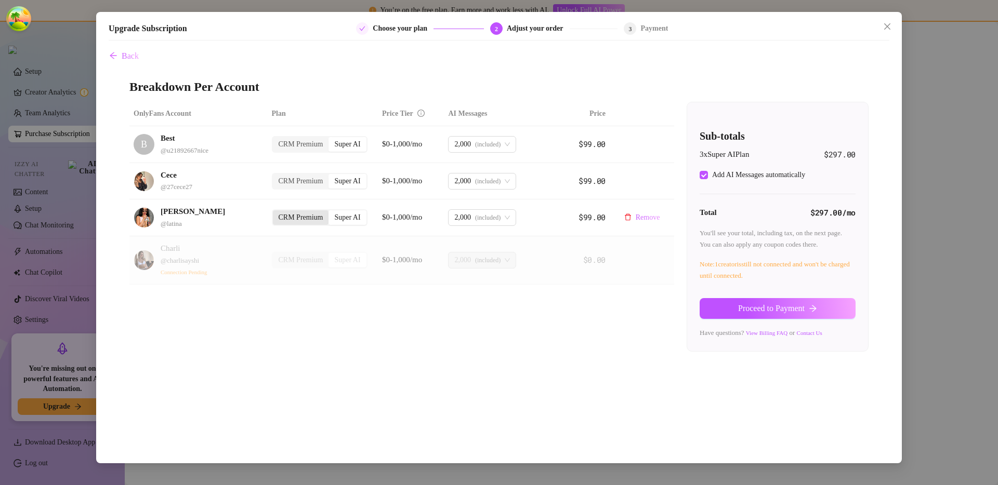
click at [309, 220] on div "CRM Premium" at bounding box center [301, 217] width 56 height 15
click at [275, 212] on input "CRM Premium" at bounding box center [275, 212] width 0 height 0
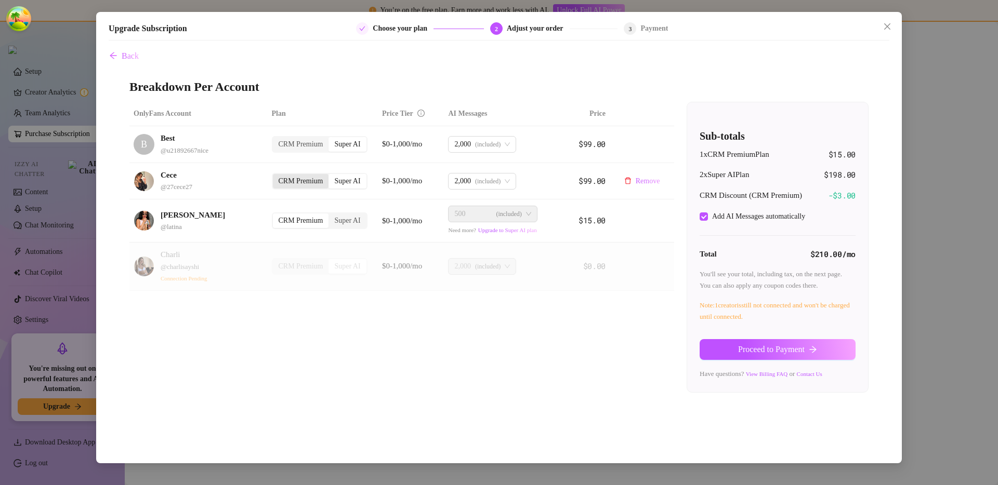
click at [307, 183] on div "CRM Premium" at bounding box center [301, 181] width 56 height 15
click at [275, 176] on input "CRM Premium" at bounding box center [275, 176] width 0 height 0
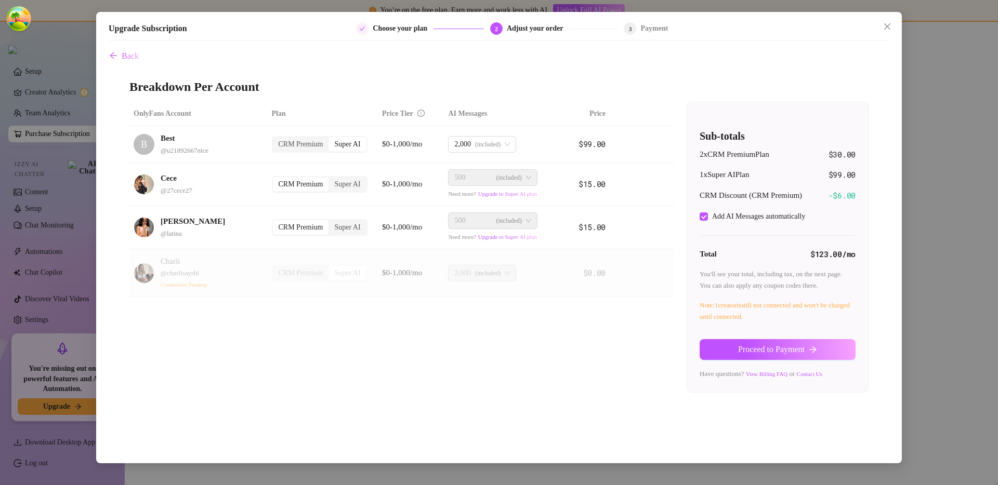
click at [540, 336] on div "OnlyFans Account Plan Price Tier AI Messages Price B Best @ u21892667nice CRM P…" at bounding box center [498, 247] width 739 height 291
click at [747, 353] on span "Proceed to Payment" at bounding box center [771, 349] width 67 height 9
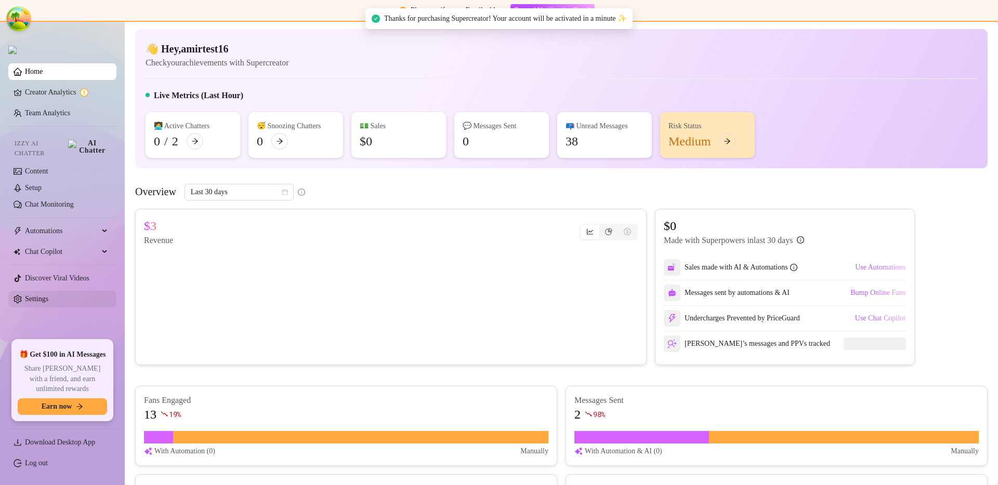
click at [48, 295] on link "Settings" at bounding box center [36, 299] width 23 height 8
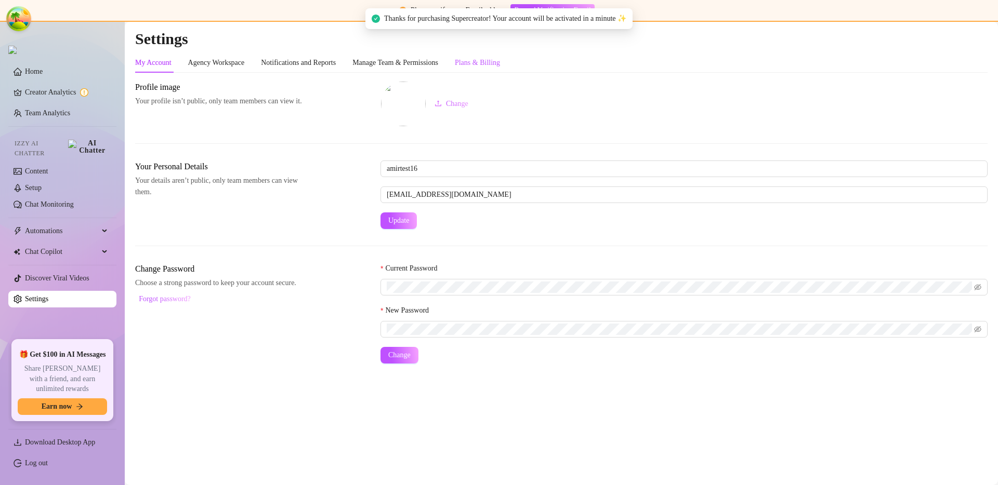
click at [500, 64] on div "Plans & Billing" at bounding box center [477, 62] width 45 height 11
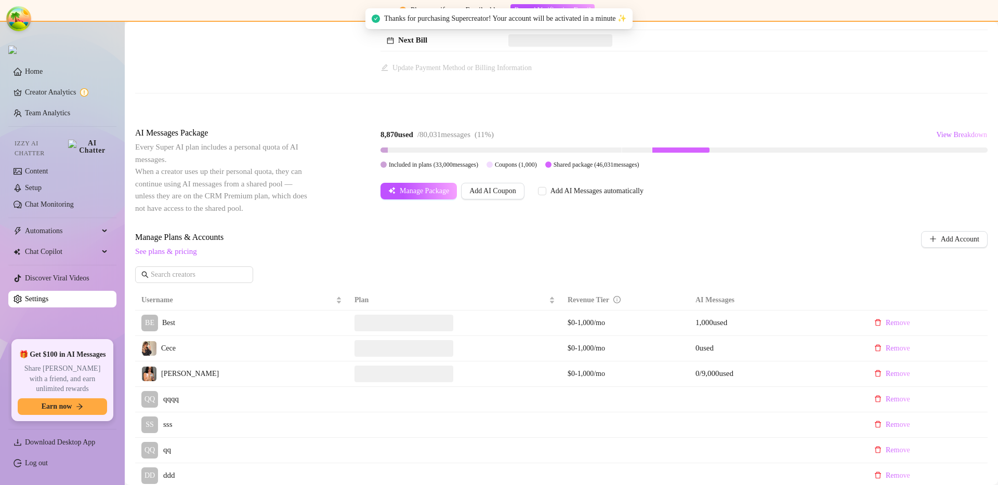
scroll to position [114, 0]
click at [936, 132] on span "View Breakdown" at bounding box center [961, 135] width 51 height 8
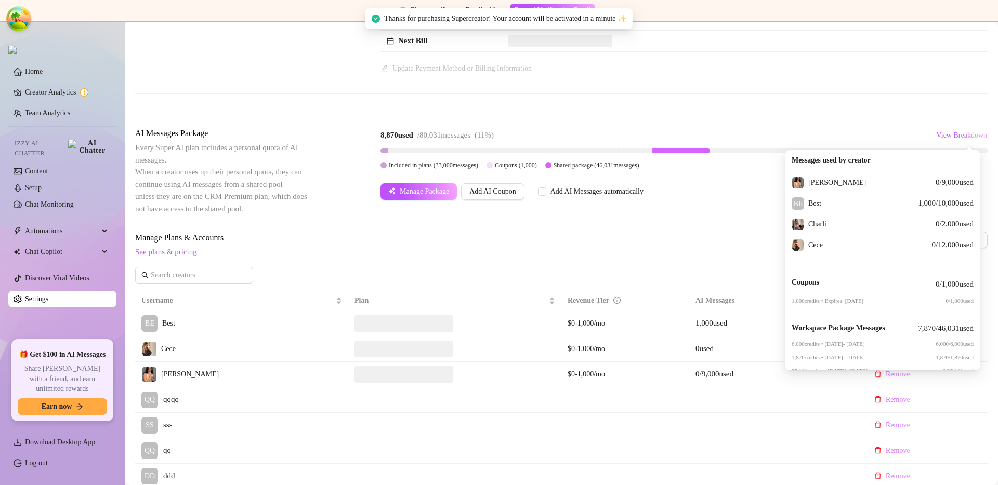
scroll to position [0, 0]
click at [867, 114] on div "Billing Overview Creator Plans 2 x Super AI, 1 x CRM Premium AI Message Package…" at bounding box center [561, 392] width 852 height 851
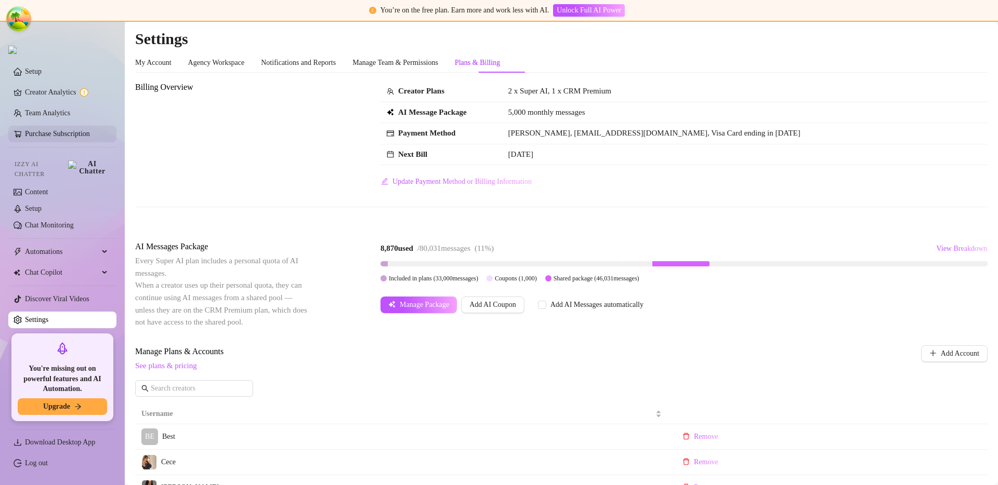
click at [46, 137] on link "Purchase Subscription" at bounding box center [57, 134] width 65 height 8
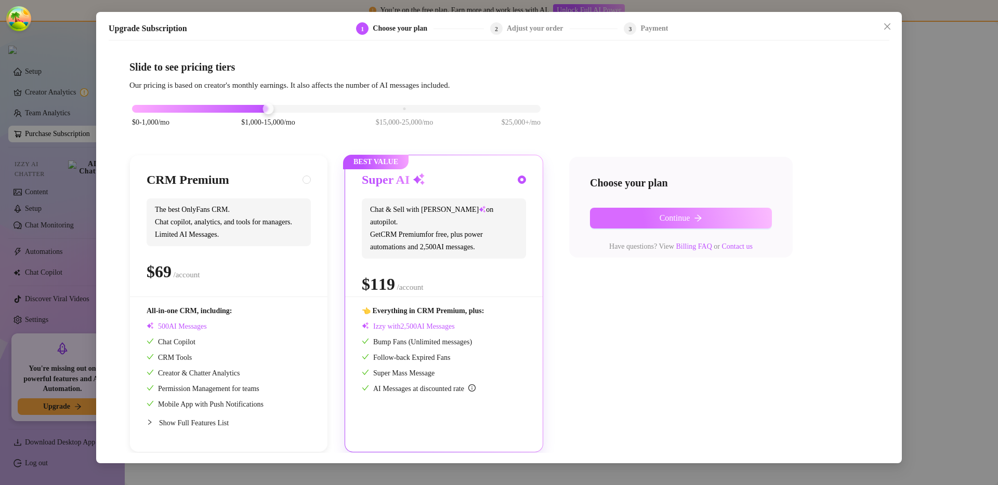
click at [617, 210] on button "Continue" at bounding box center [681, 218] width 182 height 21
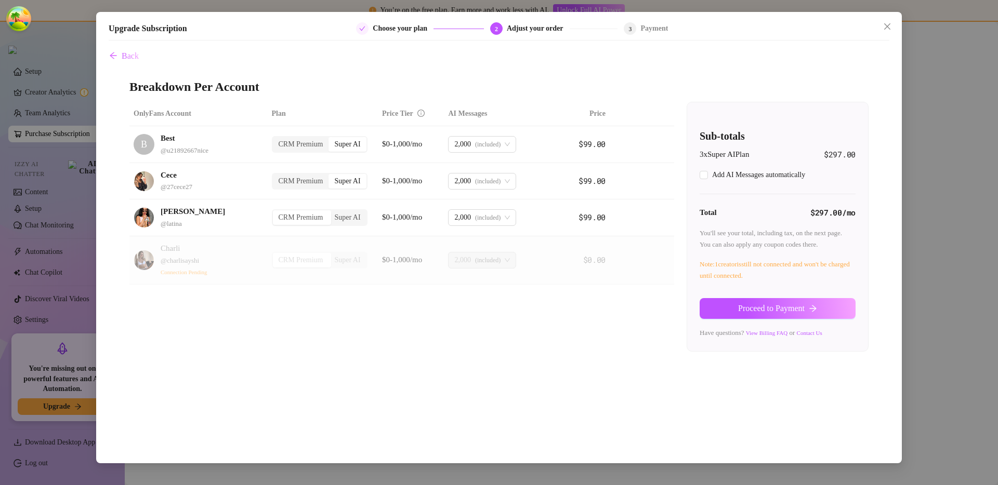
checkbox input "true"
click at [304, 182] on div "CRM Premium" at bounding box center [301, 181] width 56 height 15
click at [275, 176] on input "CRM Premium" at bounding box center [275, 176] width 0 height 0
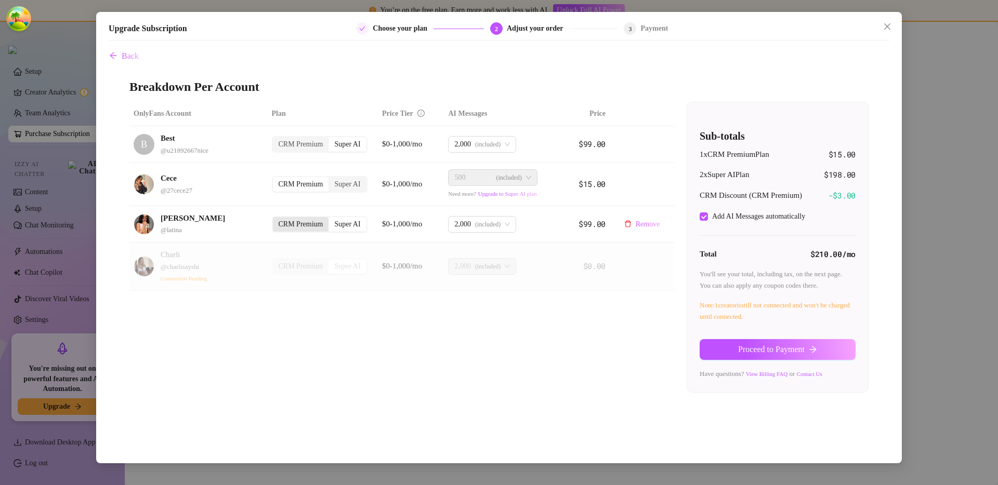
click at [295, 222] on div "CRM Premium" at bounding box center [301, 224] width 56 height 15
click at [275, 219] on input "CRM Premium" at bounding box center [275, 219] width 0 height 0
click at [354, 188] on div "Super AI" at bounding box center [346, 184] width 37 height 15
click at [331, 179] on input "Super AI" at bounding box center [331, 179] width 0 height 0
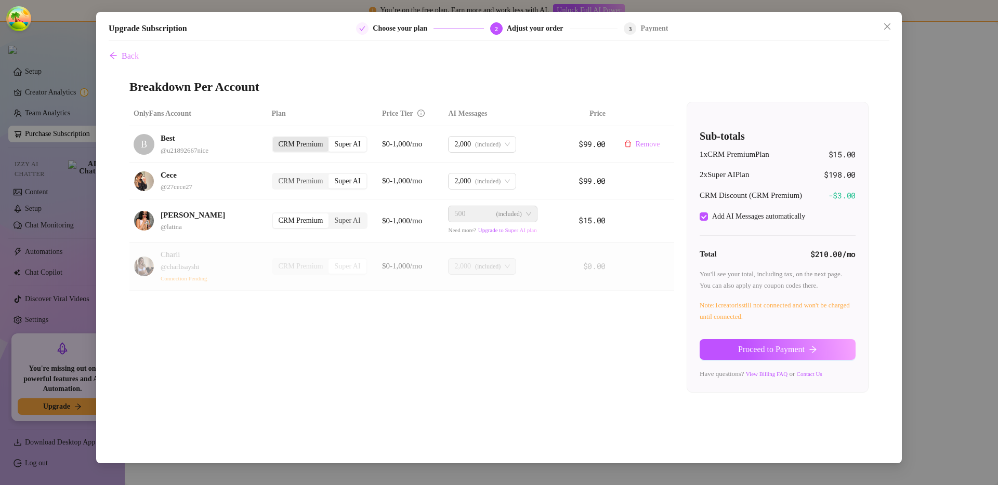
click at [304, 147] on div "CRM Premium" at bounding box center [301, 144] width 56 height 15
click at [275, 139] on input "CRM Premium" at bounding box center [275, 139] width 0 height 0
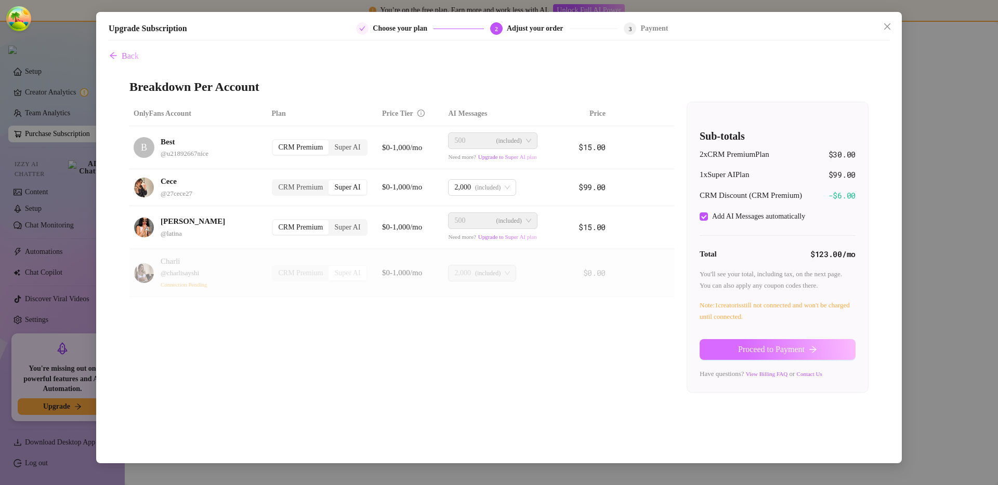
click at [726, 352] on button "Proceed to Payment" at bounding box center [777, 349] width 156 height 21
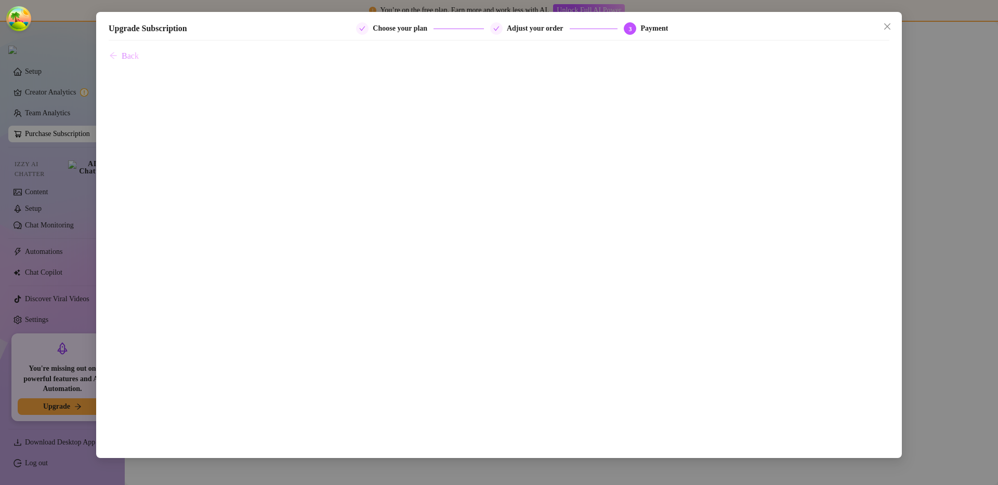
click at [123, 51] on span "Back" at bounding box center [130, 55] width 17 height 9
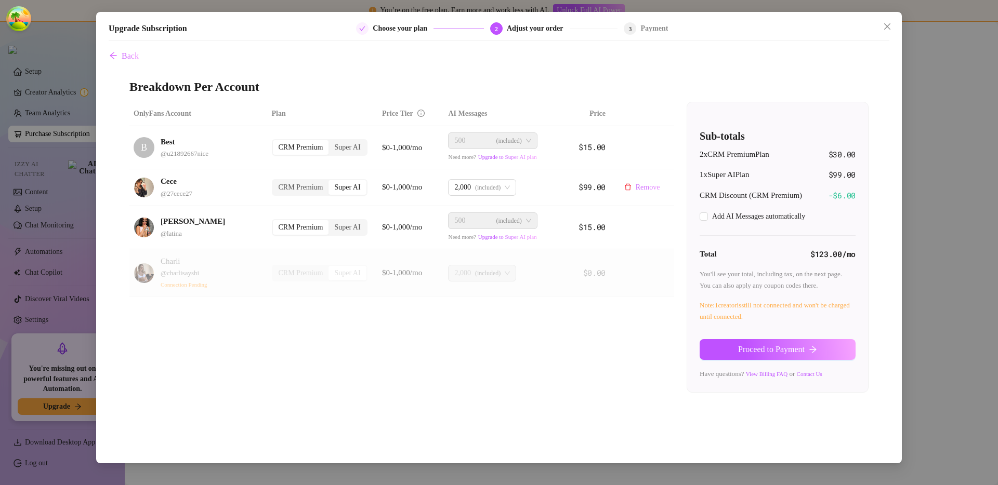
checkbox input "true"
click at [742, 354] on span "Proceed to Payment" at bounding box center [771, 349] width 67 height 9
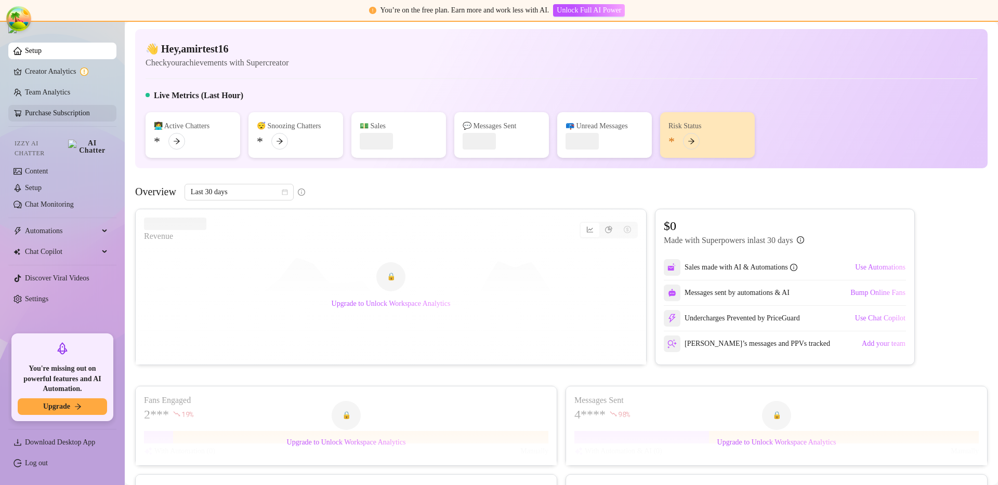
click at [86, 116] on link "Purchase Subscription" at bounding box center [57, 113] width 65 height 8
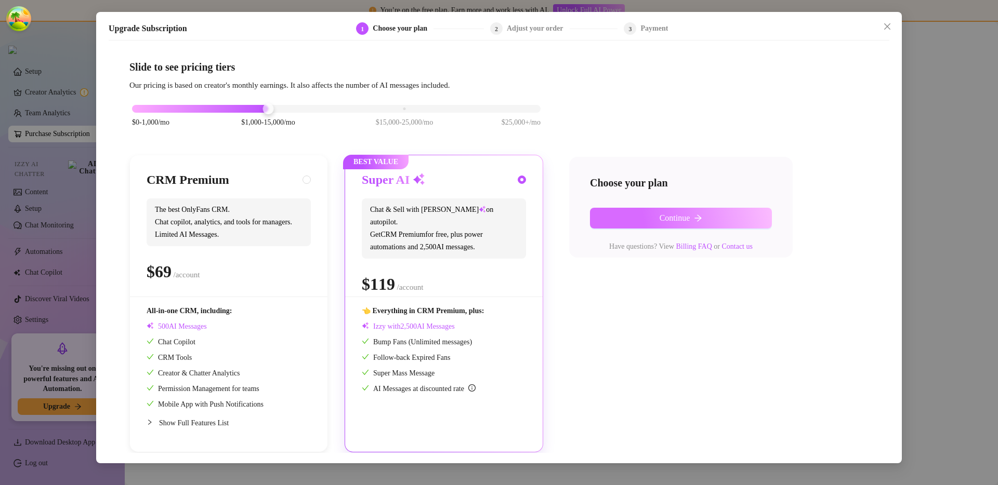
click at [621, 225] on button "Continue" at bounding box center [681, 218] width 182 height 21
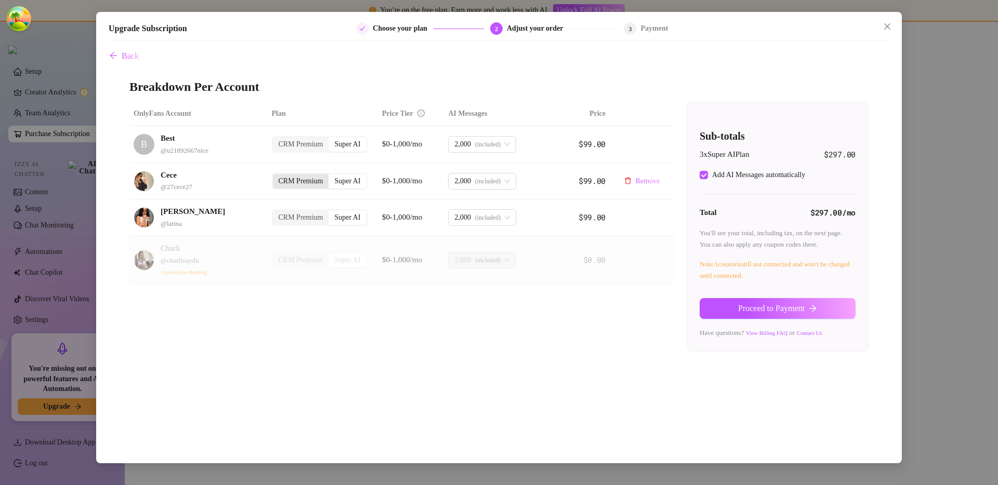
click at [325, 188] on div "CRM Premium" at bounding box center [301, 181] width 56 height 15
click at [275, 176] on input "CRM Premium" at bounding box center [275, 176] width 0 height 0
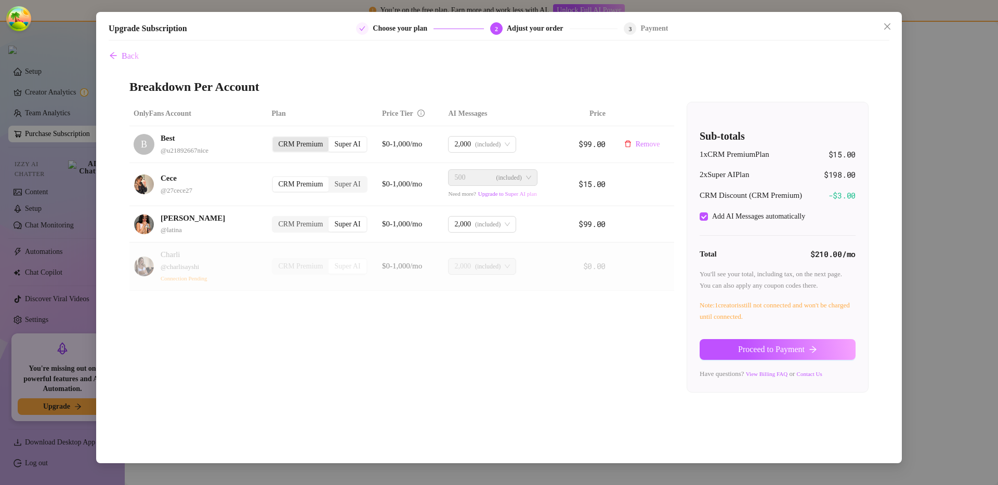
click at [310, 145] on div "CRM Premium" at bounding box center [301, 144] width 56 height 15
click at [275, 139] on input "CRM Premium" at bounding box center [275, 139] width 0 height 0
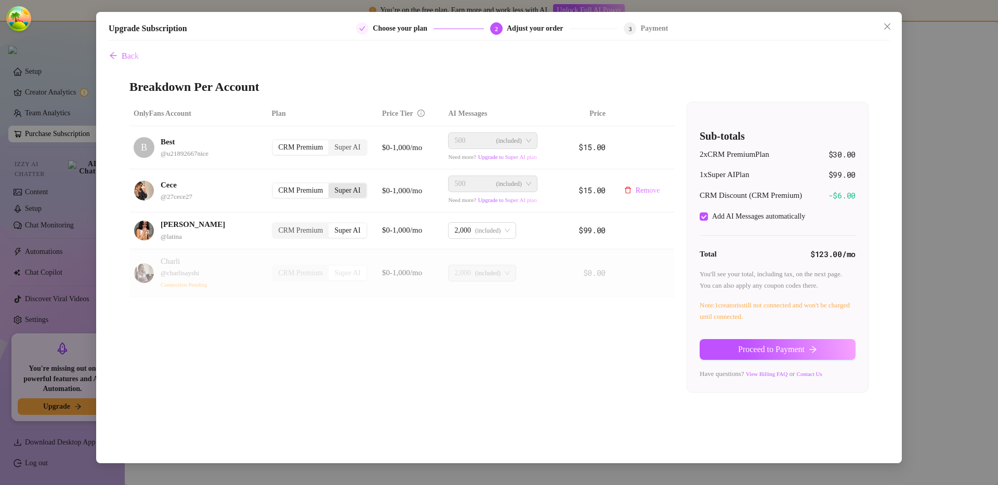
click at [344, 192] on div "Super AI" at bounding box center [346, 190] width 37 height 15
click at [331, 185] on input "Super AI" at bounding box center [331, 185] width 0 height 0
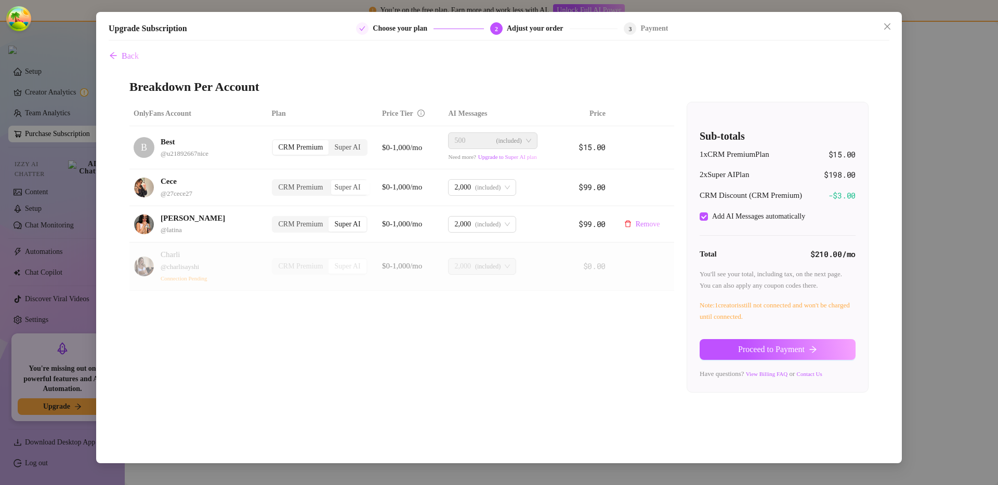
click at [309, 216] on td "CRM Premium Super AI" at bounding box center [323, 224] width 111 height 37
click at [307, 222] on div "CRM Premium" at bounding box center [301, 224] width 56 height 15
click at [275, 219] on input "CRM Premium" at bounding box center [275, 219] width 0 height 0
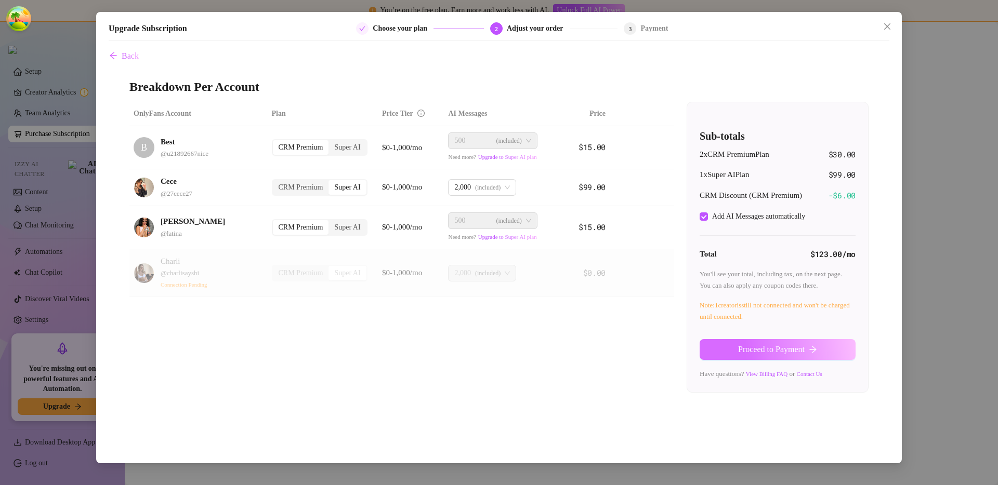
click at [738, 350] on span "Proceed to Payment" at bounding box center [771, 349] width 67 height 9
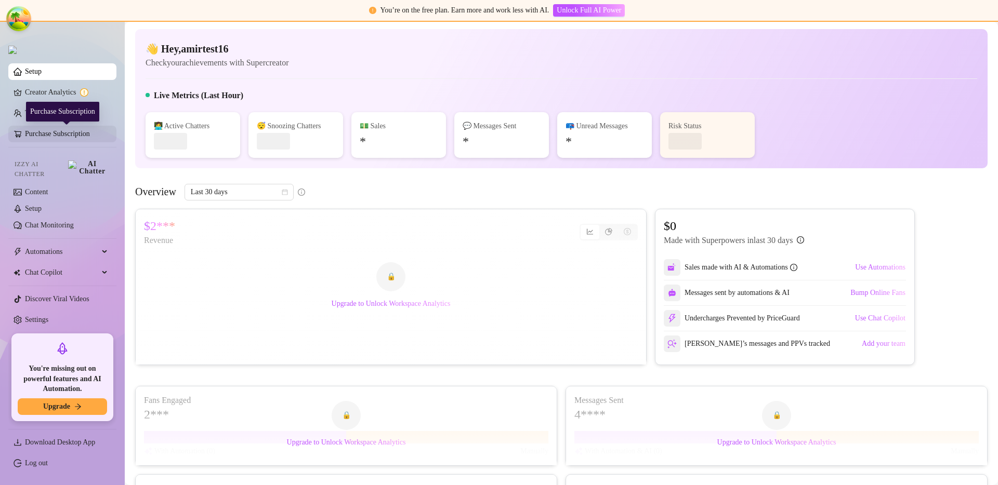
click at [51, 132] on link "Purchase Subscription" at bounding box center [66, 134] width 83 height 17
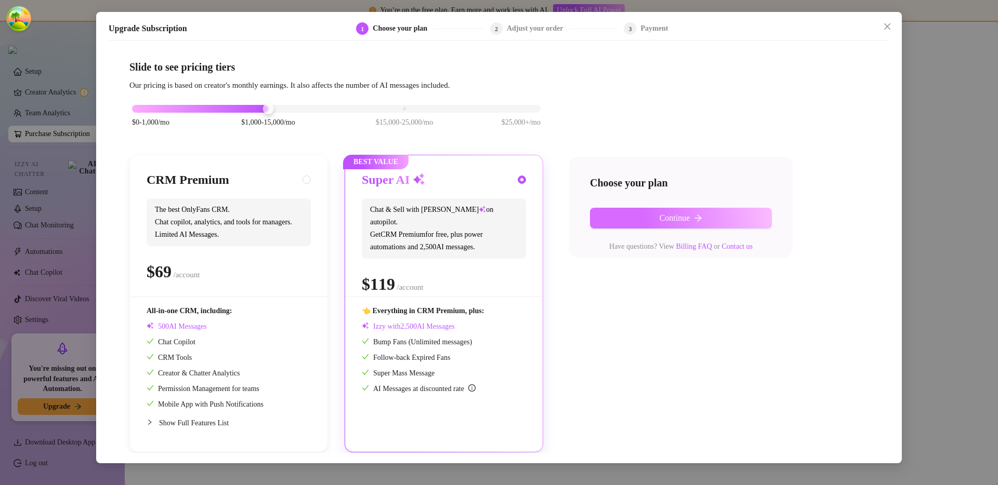
click at [640, 227] on button "Continue" at bounding box center [681, 218] width 182 height 21
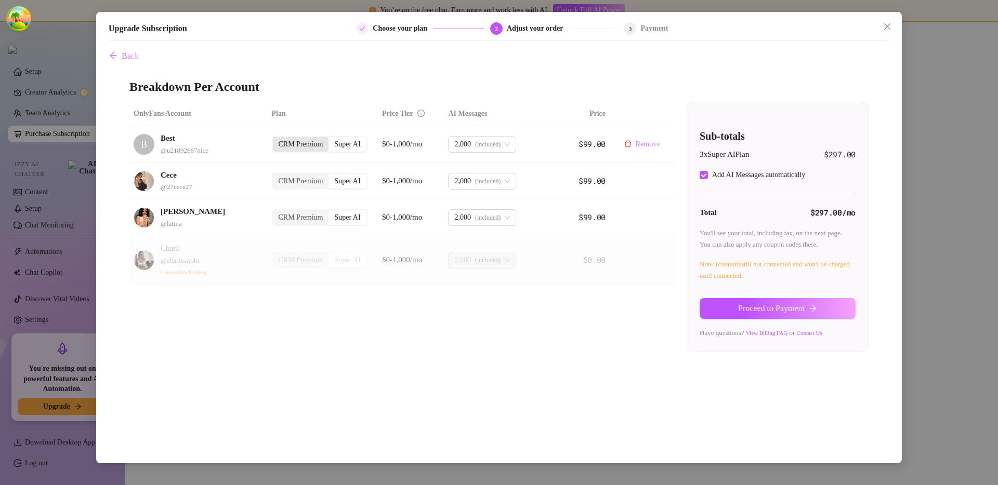
click at [295, 144] on div "CRM Premium" at bounding box center [301, 144] width 56 height 15
click at [275, 139] on input "CRM Premium" at bounding box center [275, 139] width 0 height 0
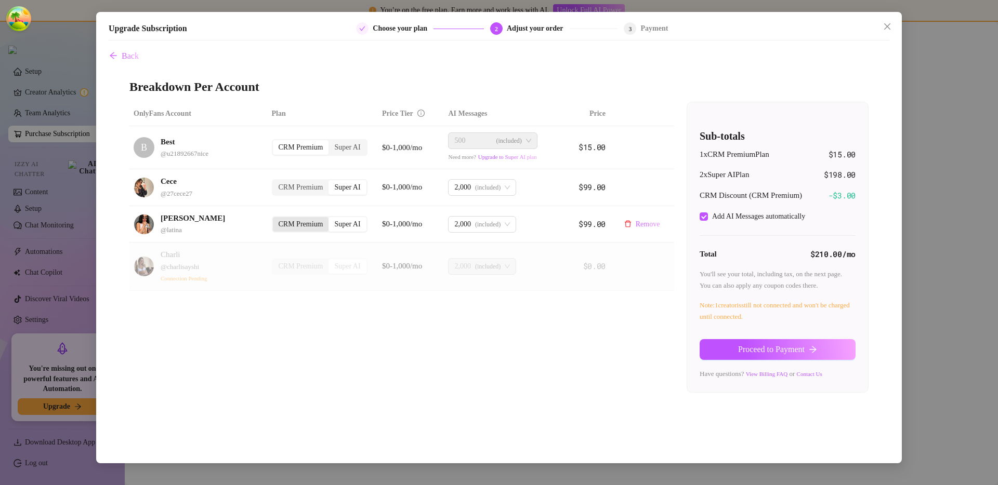
click at [295, 223] on div "CRM Premium" at bounding box center [301, 224] width 56 height 15
click at [275, 219] on input "CRM Premium" at bounding box center [275, 219] width 0 height 0
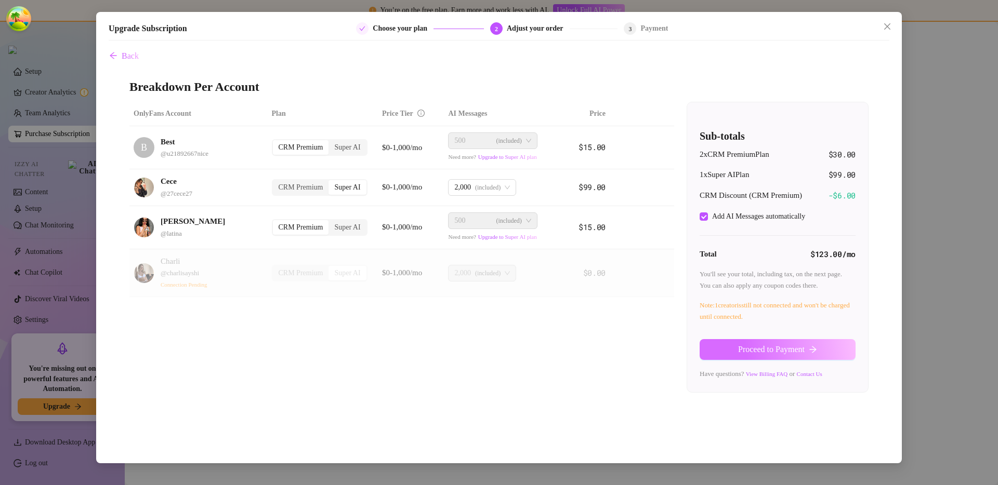
click at [749, 356] on button "Proceed to Payment" at bounding box center [777, 349] width 156 height 21
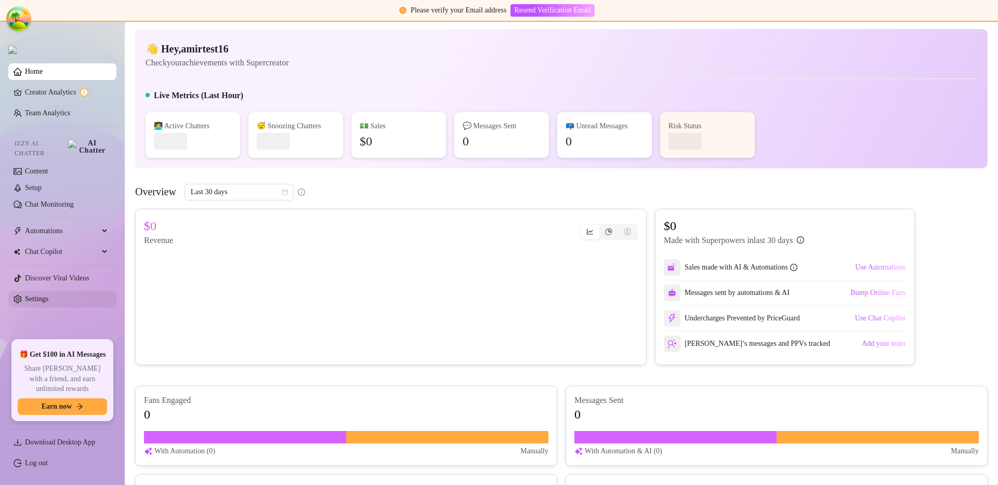
click at [48, 295] on link "Settings" at bounding box center [36, 299] width 23 height 8
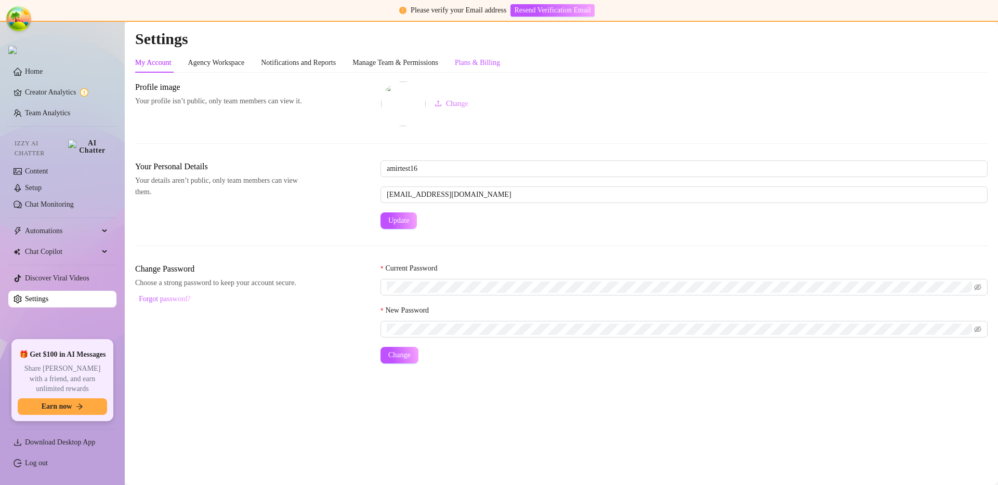
click at [500, 64] on div "Plans & Billing" at bounding box center [477, 62] width 45 height 11
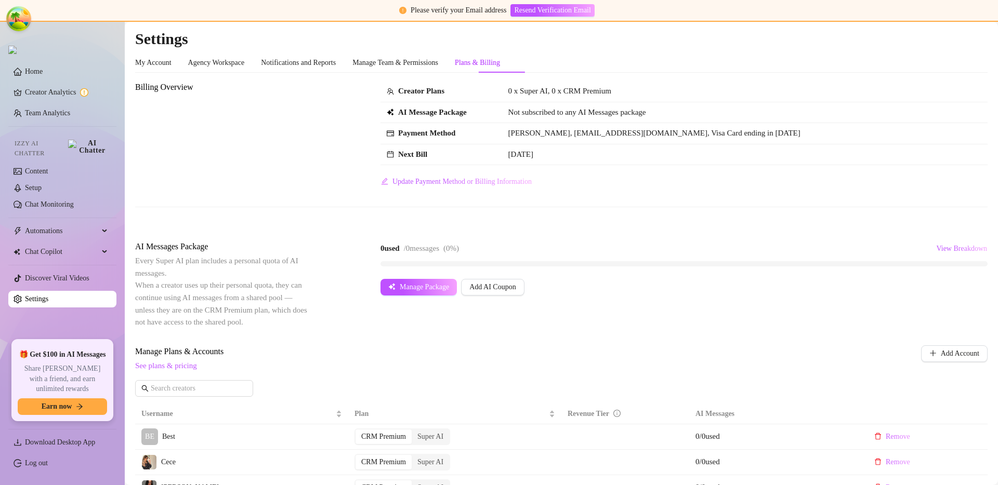
click at [569, 217] on div "Billing Overview Creator Plans 0 x Super AI, 0 x CRM Premium AI Message Package…" at bounding box center [561, 152] width 852 height 143
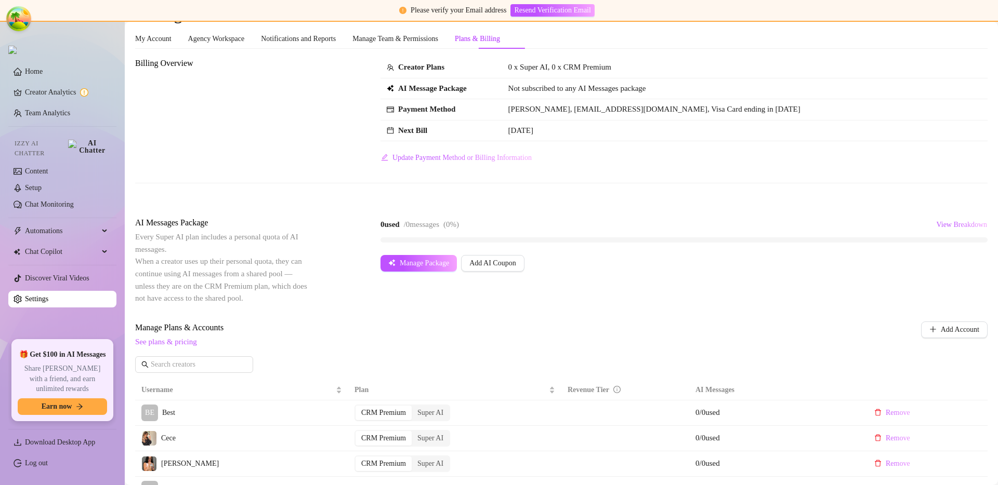
scroll to position [24, 0]
click at [713, 277] on div "AI Messages Package Every Super AI plan includes a personal quota of AI message…" at bounding box center [561, 260] width 852 height 88
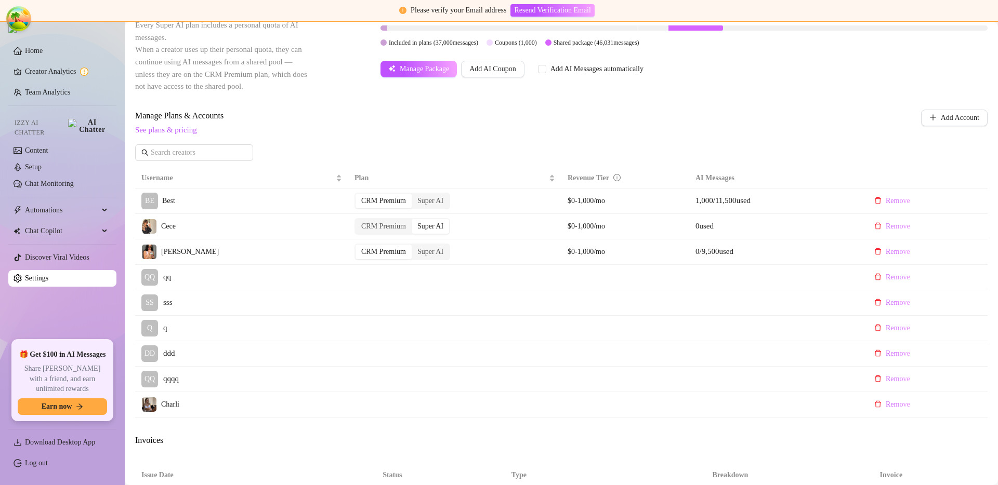
scroll to position [225, 0]
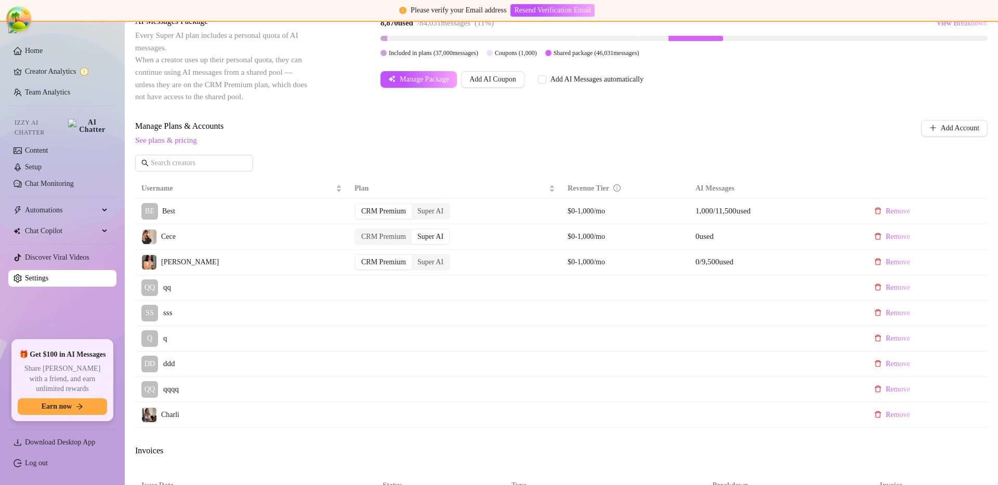
click at [479, 308] on td at bounding box center [454, 313] width 213 height 25
click at [435, 210] on div "Super AI" at bounding box center [429, 211] width 37 height 15
click at [414, 206] on input "Super AI" at bounding box center [414, 206] width 0 height 0
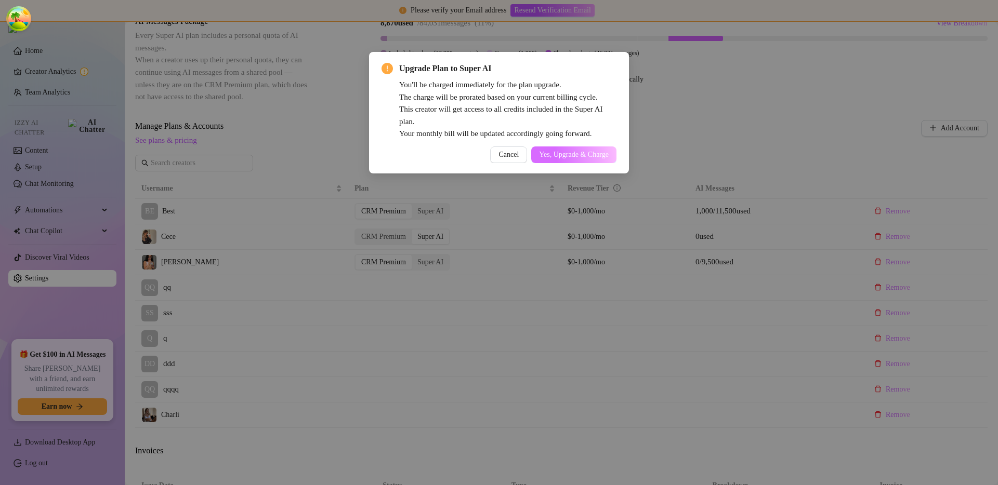
click at [558, 156] on span "Yes, Upgrade & Charge" at bounding box center [574, 155] width 70 height 8
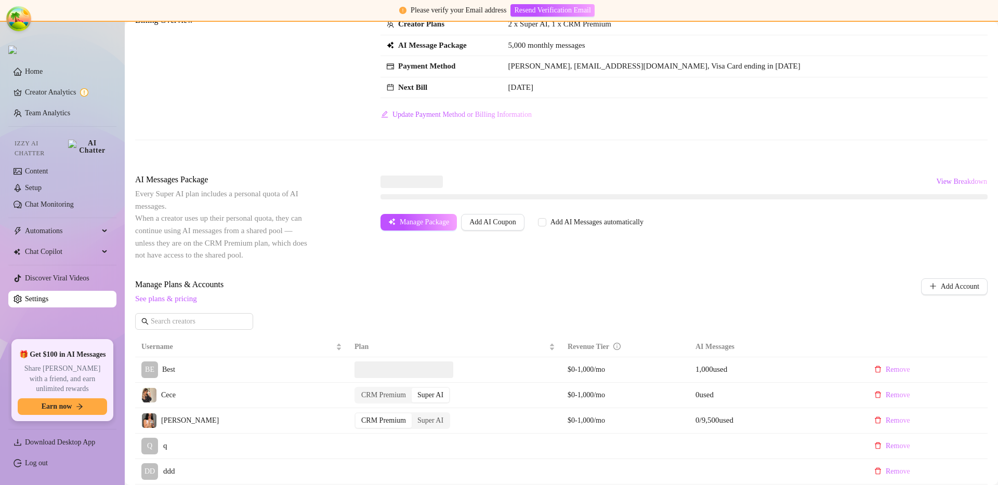
scroll to position [63, 0]
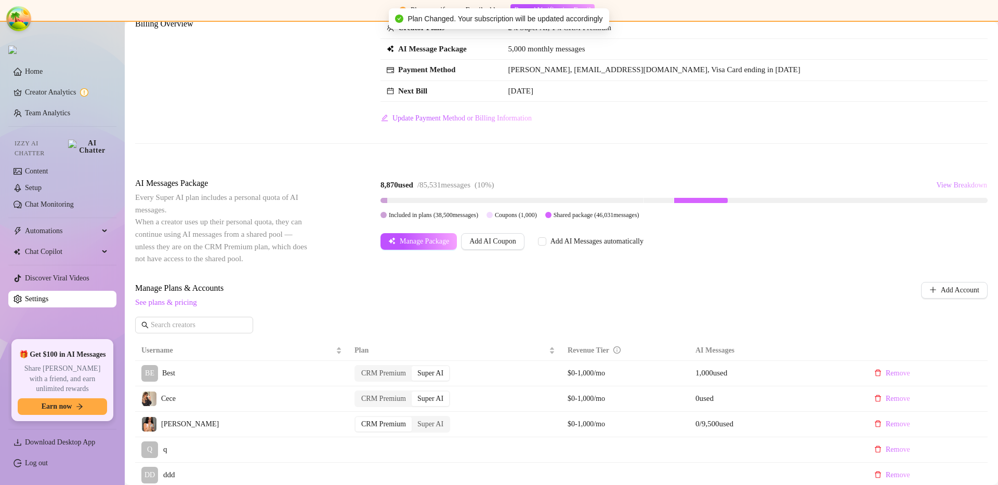
click at [936, 184] on span "View Breakdown" at bounding box center [961, 185] width 51 height 8
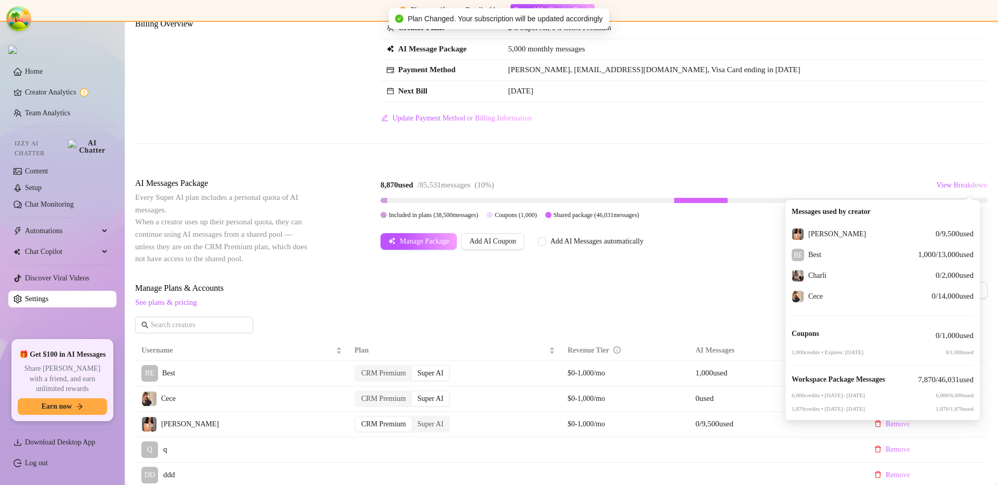
click at [641, 303] on span "See plans & pricing" at bounding box center [492, 303] width 715 height 12
